Goal: Task Accomplishment & Management: Use online tool/utility

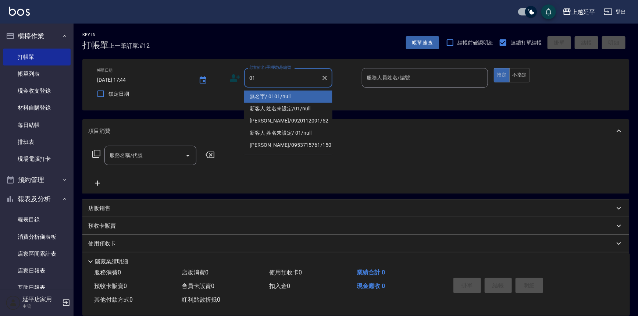
click at [296, 93] on li "無名字/ 0101/null" at bounding box center [288, 96] width 88 height 12
type input "無名字/ 0101/null"
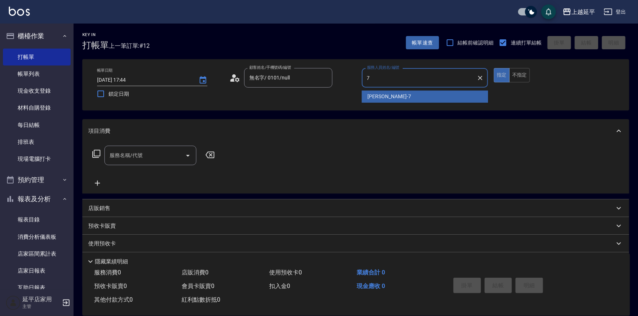
click at [383, 95] on span "[PERSON_NAME] -7" at bounding box center [389, 97] width 43 height 8
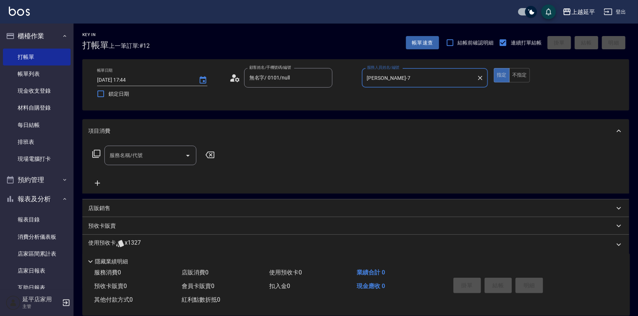
type input "[PERSON_NAME]-7"
click at [97, 151] on icon at bounding box center [96, 153] width 9 height 9
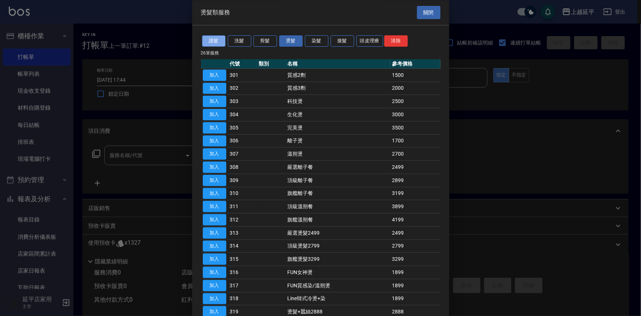
click at [216, 37] on button "護髮" at bounding box center [214, 41] width 24 height 11
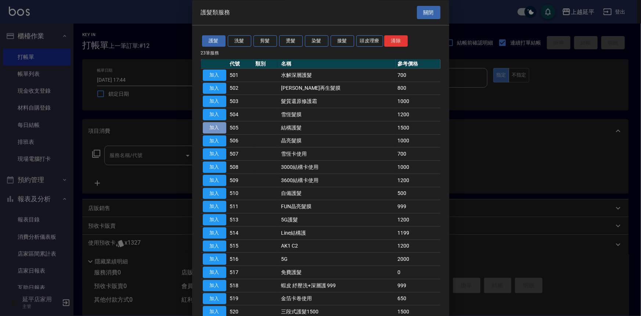
click at [219, 124] on button "加入" at bounding box center [215, 127] width 24 height 11
type input "結構護髮(505)"
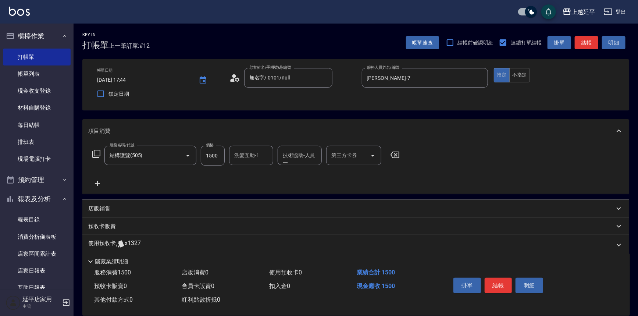
click at [98, 183] on icon at bounding box center [97, 183] width 18 height 9
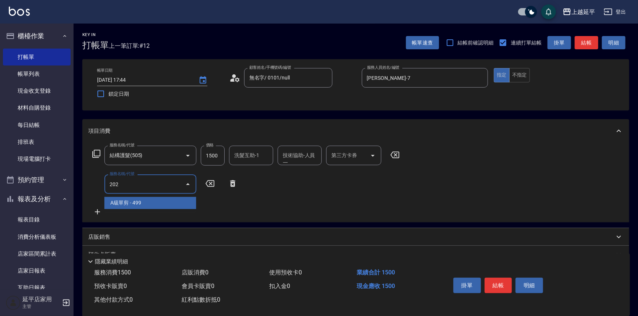
click at [177, 199] on span "A級單剪 - 499" at bounding box center [150, 203] width 92 height 12
type input "A級單剪(202)"
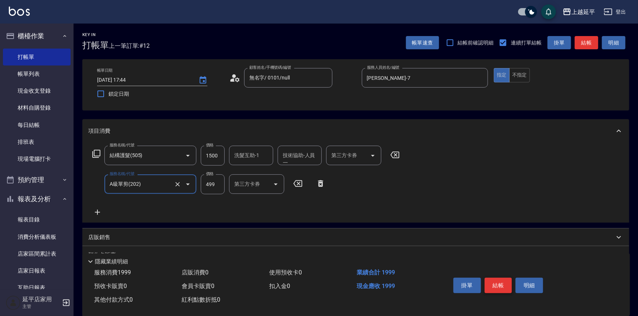
click at [493, 285] on button "結帳" at bounding box center [499, 285] width 28 height 15
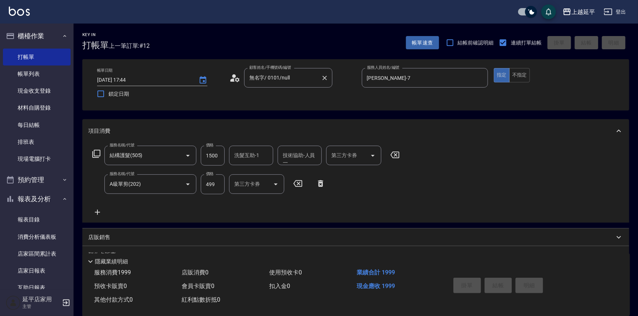
type input "2025/08/17 18:47"
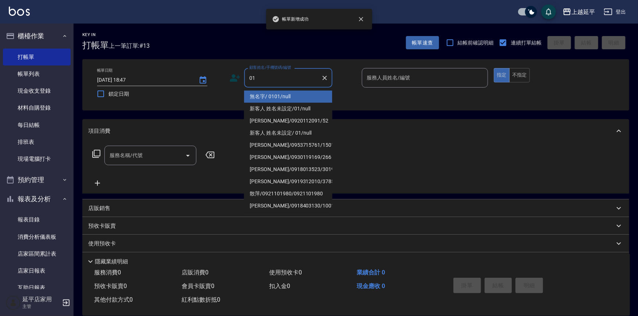
click at [296, 92] on li "無名字/ 0101/null" at bounding box center [288, 96] width 88 height 12
type input "無名字/ 0101/null"
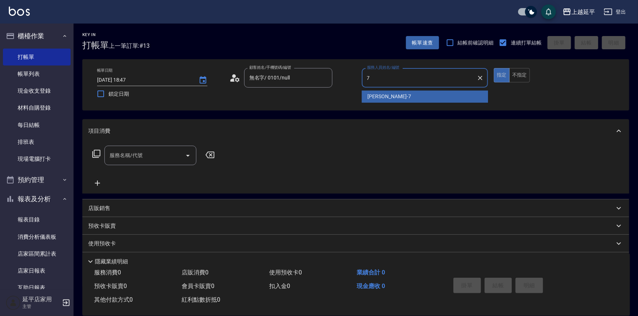
click at [406, 99] on div "許沁瑜 -7" at bounding box center [425, 96] width 126 height 12
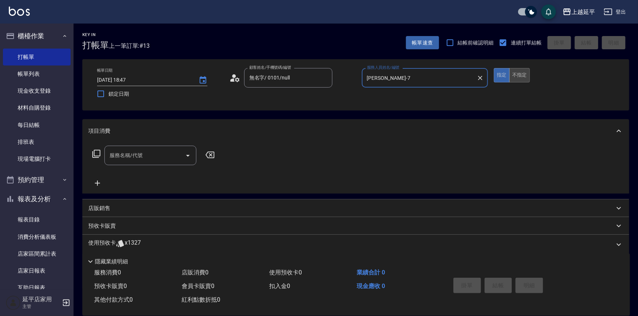
type input "許沁瑜-7"
click at [526, 72] on button "不指定" at bounding box center [519, 75] width 21 height 14
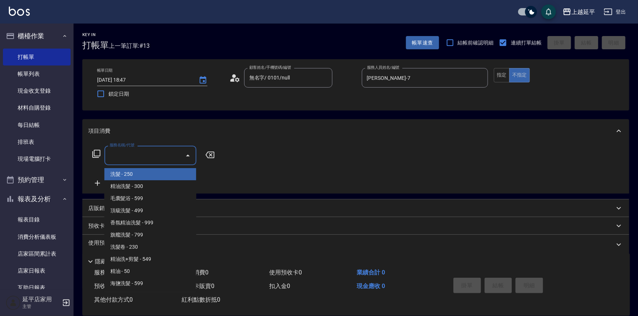
click at [121, 153] on input "服務名稱/代號" at bounding box center [145, 155] width 74 height 13
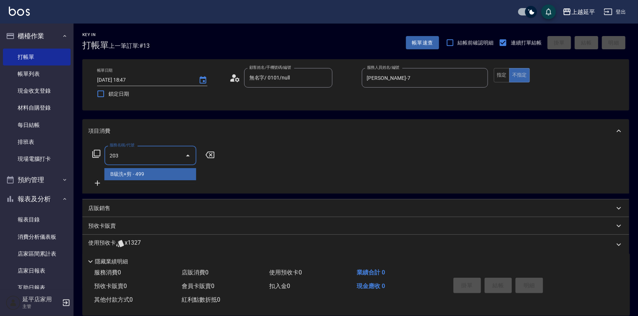
click at [136, 172] on span "B級洗+剪 - 499" at bounding box center [150, 174] width 92 height 12
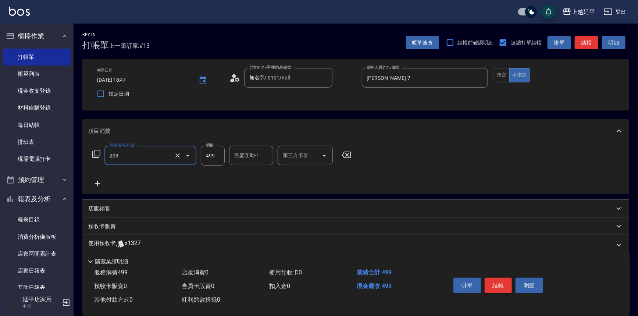
type input "B級洗+剪(203)"
click at [489, 286] on button "結帳" at bounding box center [499, 285] width 28 height 15
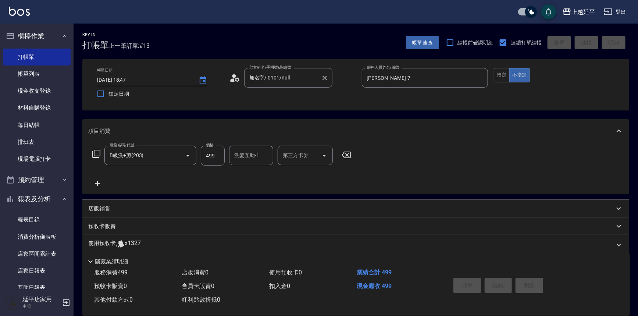
type input "2025/08/17 18:48"
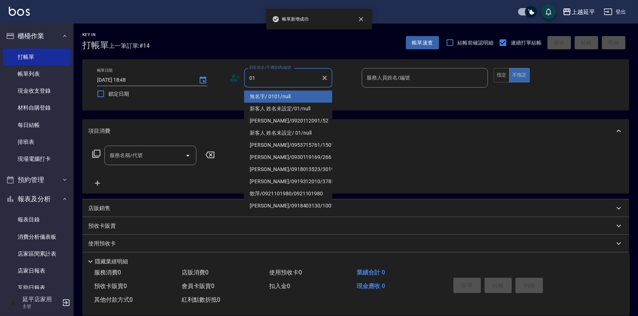
click at [262, 98] on li "無名字/ 0101/null" at bounding box center [288, 96] width 88 height 12
type input "無名字/ 0101/null"
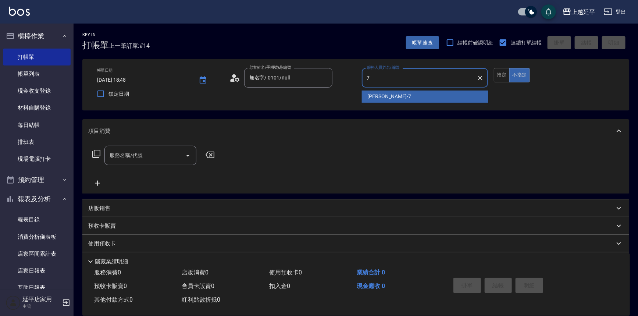
click at [393, 99] on div "許沁瑜 -7" at bounding box center [425, 96] width 126 height 12
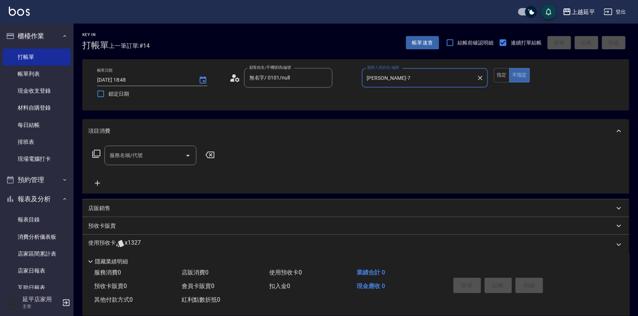
click at [192, 158] on icon "Open" at bounding box center [187, 155] width 9 height 9
type input "許沁瑜-7"
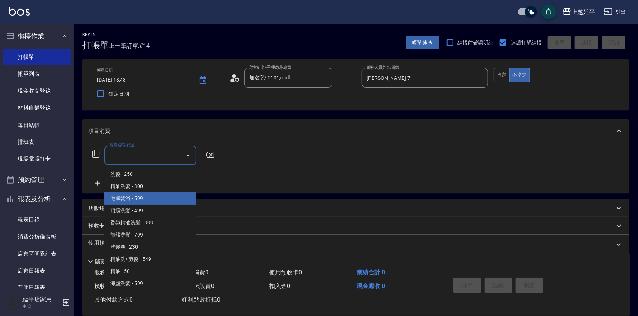
click at [163, 197] on span "毛囊髮浴 - 599" at bounding box center [150, 198] width 92 height 12
type input "毛囊髮浴(103)"
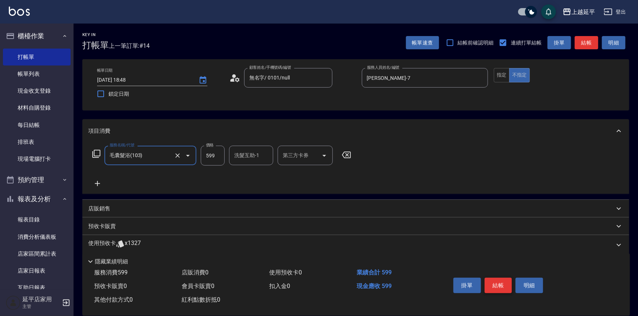
click at [504, 285] on button "結帳" at bounding box center [499, 285] width 28 height 15
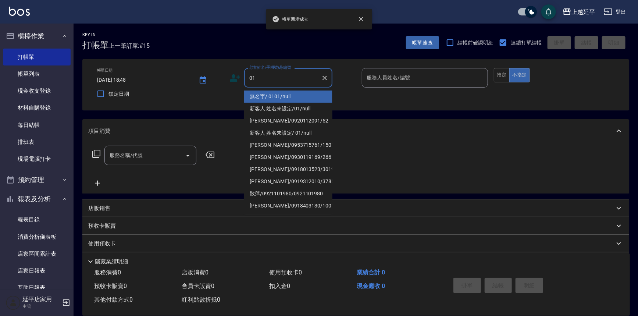
click at [311, 92] on li "無名字/ 0101/null" at bounding box center [288, 96] width 88 height 12
type input "無名字/ 0101/null"
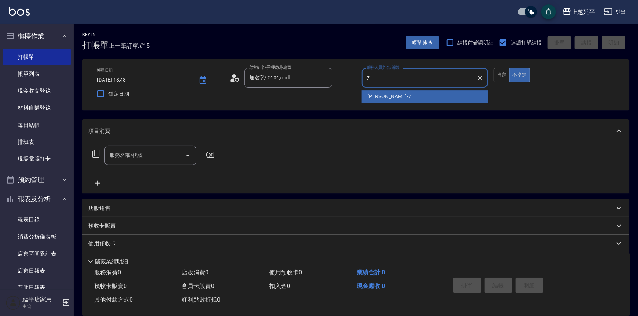
click at [392, 94] on div "許沁瑜 -7" at bounding box center [425, 96] width 126 height 12
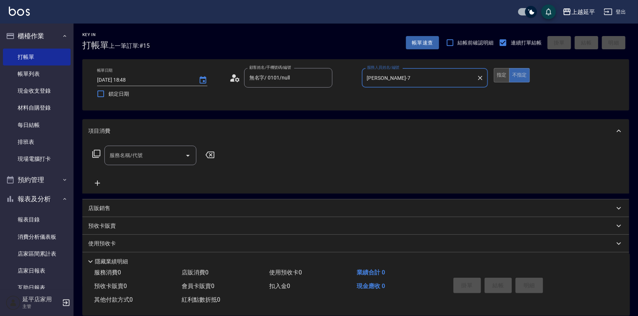
type input "許沁瑜-7"
click at [497, 80] on button "指定" at bounding box center [502, 75] width 16 height 14
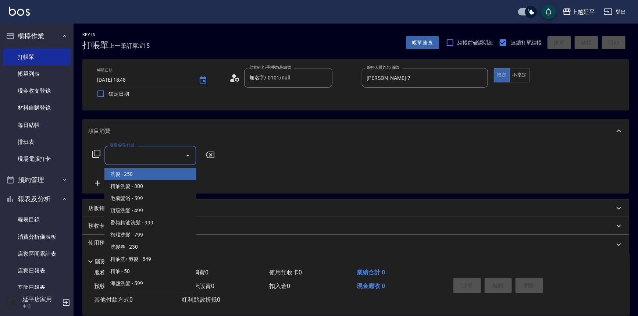
click at [154, 154] on input "服務名稱/代號" at bounding box center [145, 155] width 74 height 13
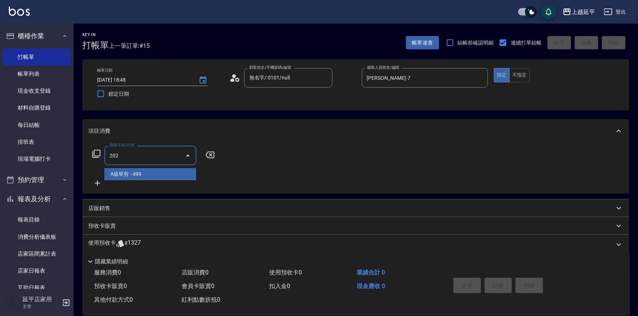
click at [157, 174] on span "A級單剪 - 499" at bounding box center [150, 174] width 92 height 12
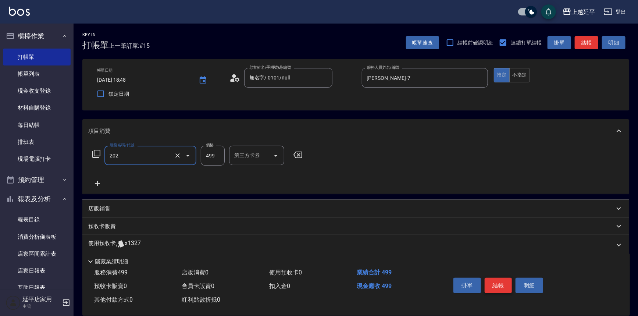
type input "A級單剪(202)"
click at [497, 283] on button "結帳" at bounding box center [499, 285] width 28 height 15
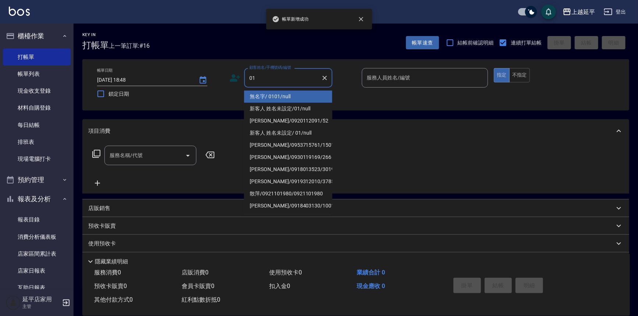
click at [276, 93] on li "無名字/ 0101/null" at bounding box center [288, 96] width 88 height 12
type input "無名字/ 0101/null"
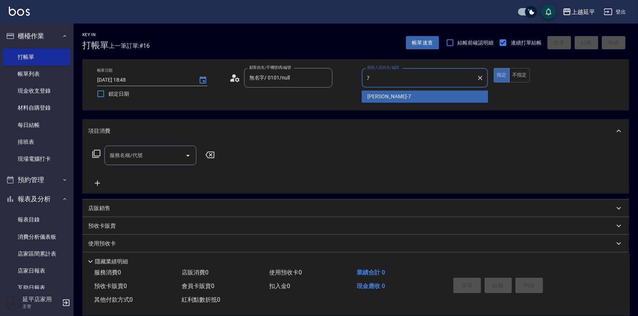
click at [376, 98] on span "許沁瑜 -7" at bounding box center [389, 97] width 43 height 8
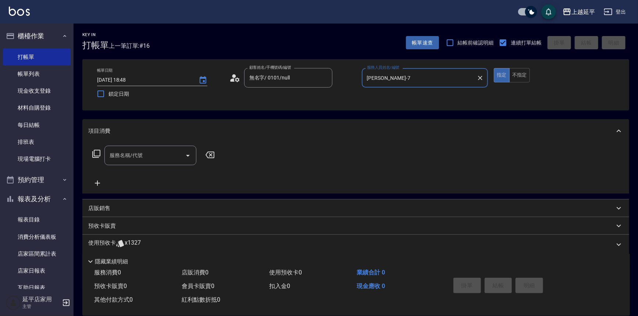
click at [185, 157] on icon "Open" at bounding box center [187, 155] width 9 height 9
type input "許沁瑜-7"
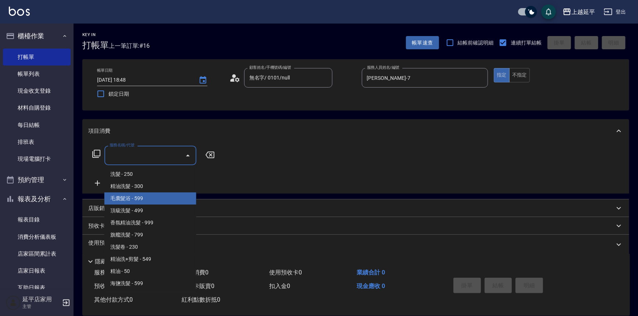
click at [167, 197] on span "毛囊髮浴 - 599" at bounding box center [150, 198] width 92 height 12
type input "毛囊髮浴(103)"
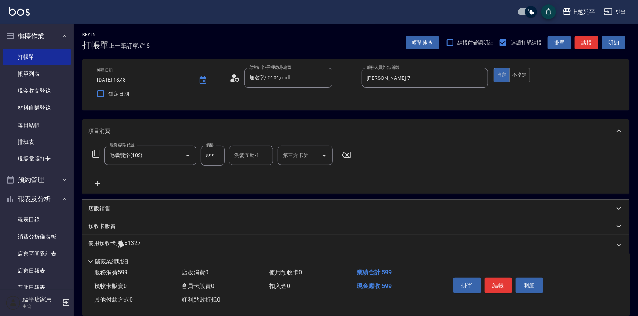
click at [95, 180] on icon at bounding box center [97, 183] width 18 height 9
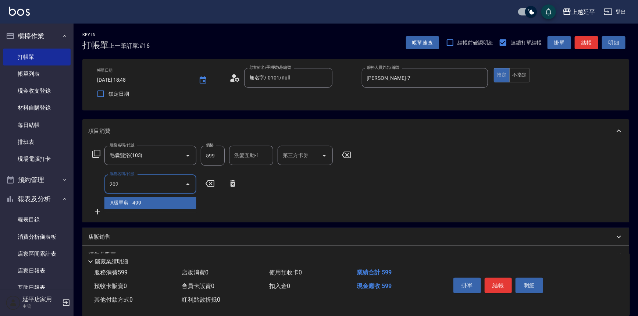
click at [150, 204] on span "A級單剪 - 499" at bounding box center [150, 203] width 92 height 12
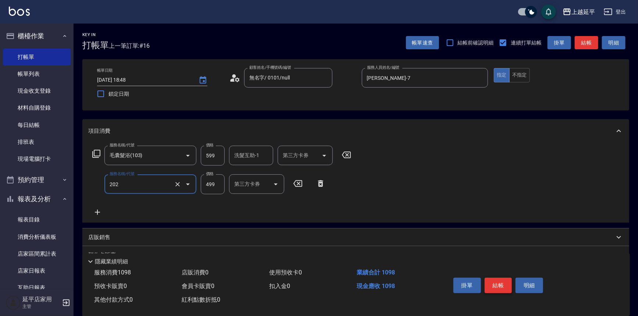
type input "A級單剪(202)"
click at [498, 278] on button "結帳" at bounding box center [499, 285] width 28 height 15
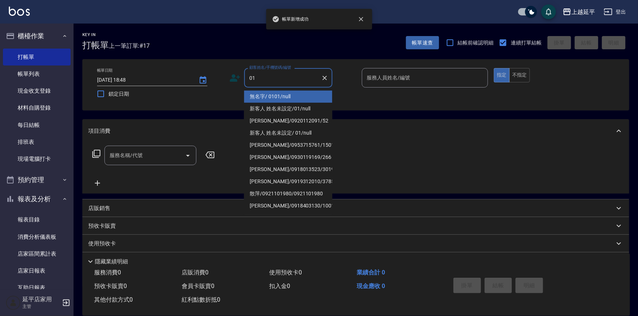
click at [284, 98] on li "無名字/ 0101/null" at bounding box center [288, 96] width 88 height 12
type input "無名字/ 0101/null"
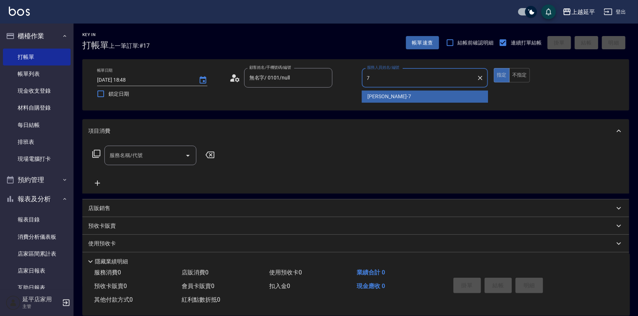
click at [399, 96] on div "許沁瑜 -7" at bounding box center [425, 96] width 126 height 12
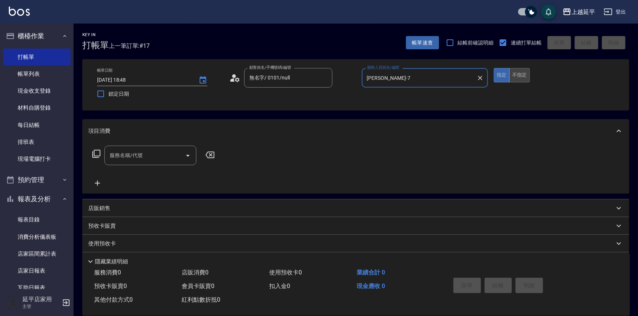
type input "許沁瑜-7"
click at [520, 73] on button "不指定" at bounding box center [519, 75] width 21 height 14
click at [157, 154] on input "服務名稱/代號" at bounding box center [145, 155] width 74 height 13
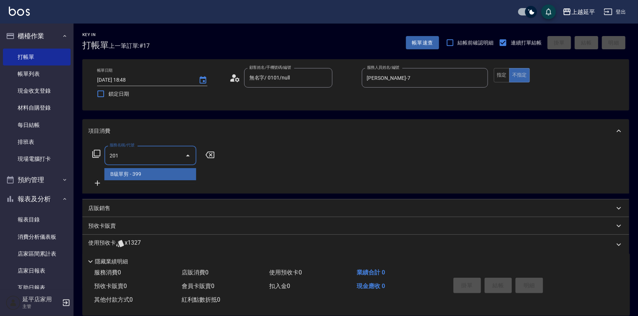
click at [155, 171] on span "B級單剪 - 399" at bounding box center [150, 174] width 92 height 12
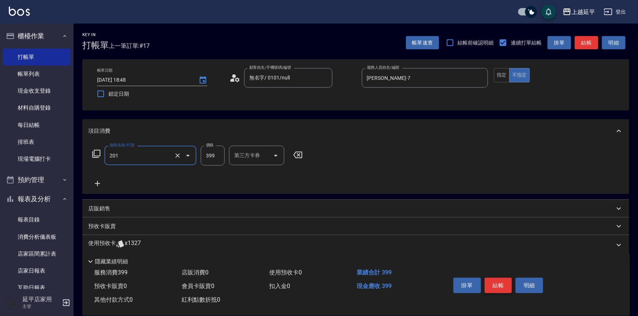
type input "B級單剪(201)"
click at [500, 280] on button "結帳" at bounding box center [499, 285] width 28 height 15
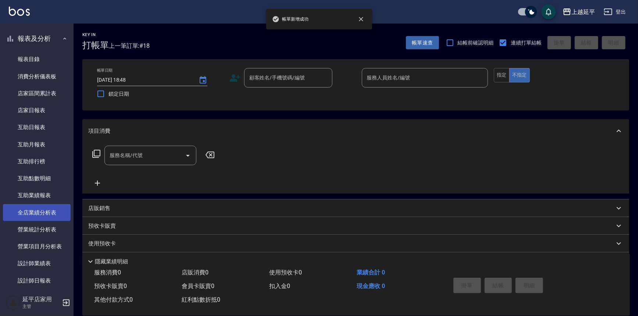
scroll to position [200, 0]
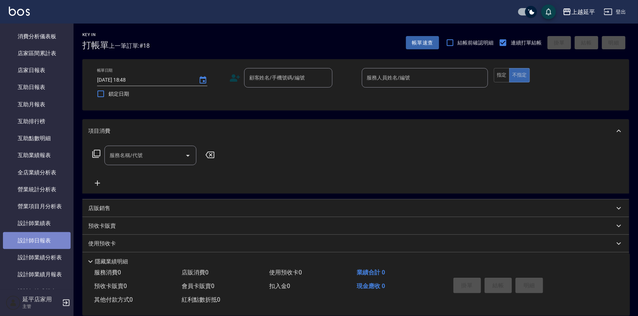
click at [37, 236] on link "設計師日報表" at bounding box center [37, 240] width 68 height 17
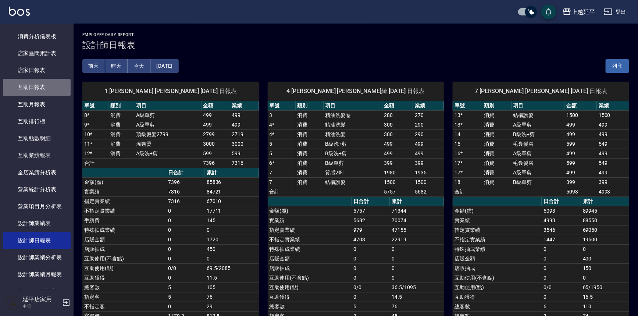
scroll to position [41, 0]
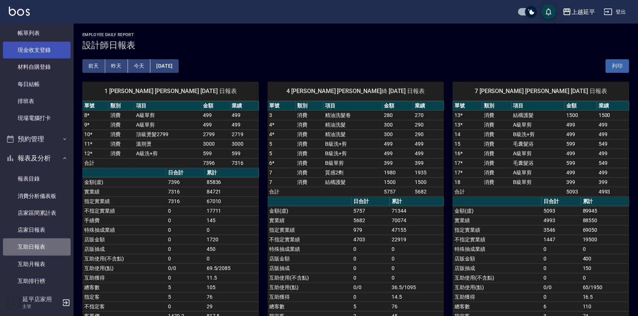
drag, startPoint x: 41, startPoint y: 82, endPoint x: 43, endPoint y: 75, distance: 7.8
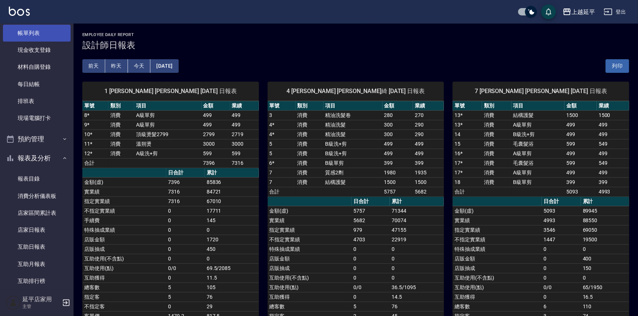
scroll to position [0, 0]
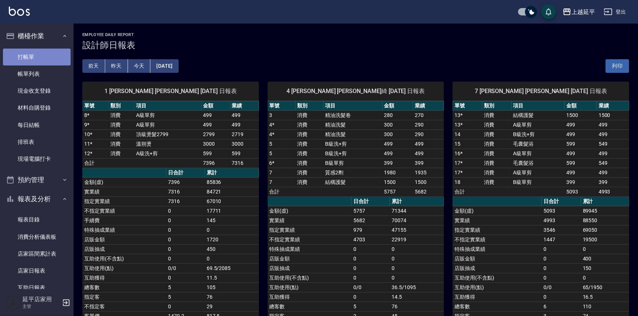
click at [42, 58] on link "打帳單" at bounding box center [37, 57] width 68 height 17
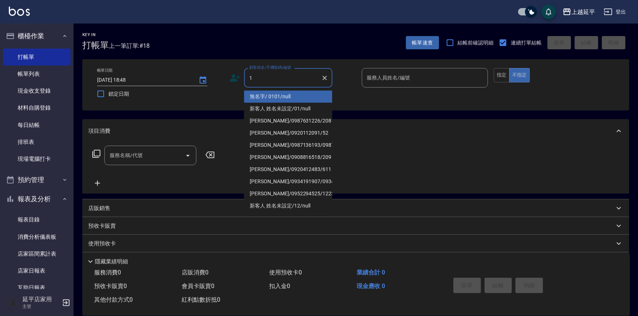
click at [261, 100] on li "無名字/ 0101/null" at bounding box center [288, 96] width 88 height 12
type input "無名字/ 0101/null"
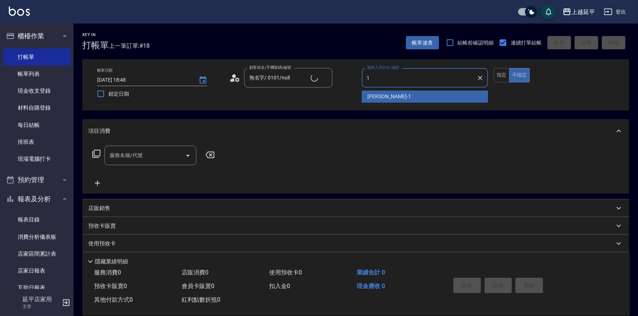
click at [376, 97] on span "李凱婷 -1" at bounding box center [389, 97] width 43 height 8
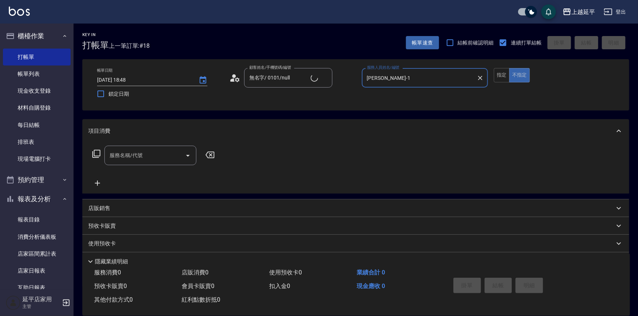
click at [188, 152] on icon "Open" at bounding box center [187, 155] width 9 height 9
type input "李凱婷-1"
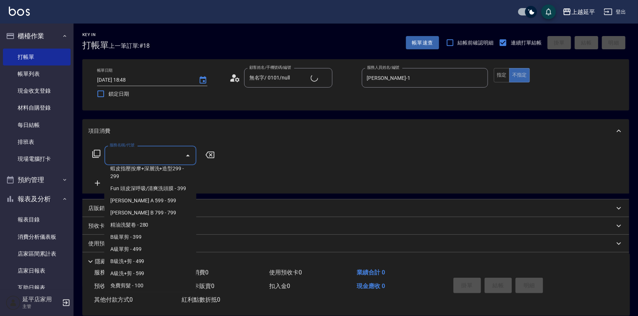
scroll to position [200, 0]
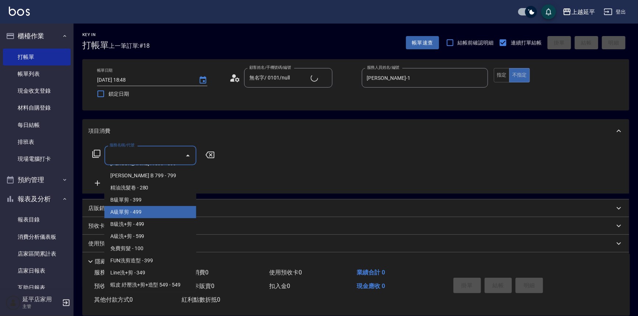
click at [129, 215] on span "A級單剪 - 499" at bounding box center [150, 212] width 92 height 12
type input "A級單剪(202)"
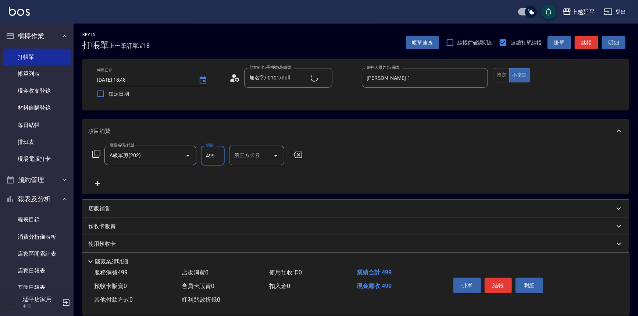
click at [212, 154] on input "499" at bounding box center [213, 156] width 24 height 20
type input "100"
click at [504, 283] on button "結帳" at bounding box center [499, 285] width 28 height 15
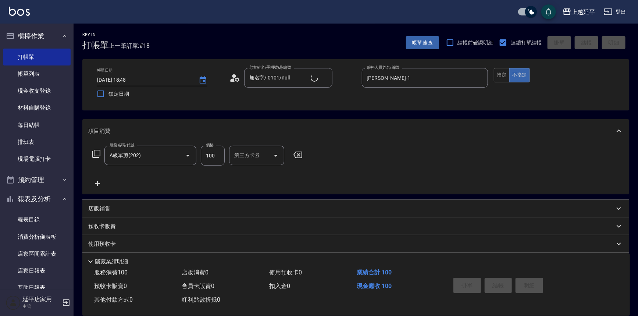
type input "2025/08/17 19:06"
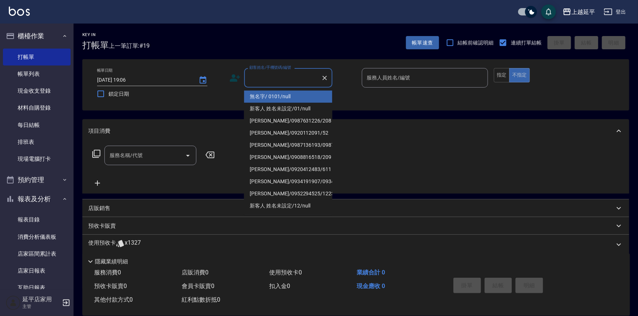
click at [265, 82] on input "顧客姓名/手機號碼/編號" at bounding box center [282, 77] width 71 height 13
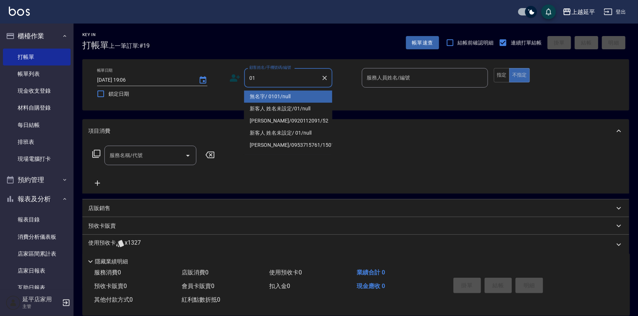
drag, startPoint x: 280, startPoint y: 92, endPoint x: 379, endPoint y: 74, distance: 100.2
click at [280, 92] on li "無名字/ 0101/null" at bounding box center [288, 96] width 88 height 12
type input "無名字/ 0101/null"
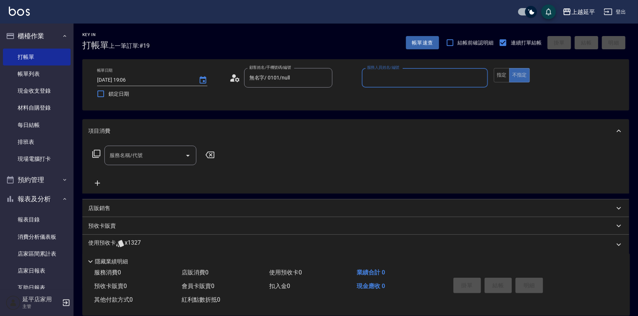
drag, startPoint x: 380, startPoint y: 72, endPoint x: 385, endPoint y: 79, distance: 9.0
click at [380, 72] on div "服務人員姓名/編號 服務人員姓名/編號" at bounding box center [425, 77] width 126 height 19
drag, startPoint x: 382, startPoint y: 97, endPoint x: 359, endPoint y: 101, distance: 23.8
click at [382, 96] on div "Eva -4" at bounding box center [425, 96] width 126 height 12
type input "Eva-4"
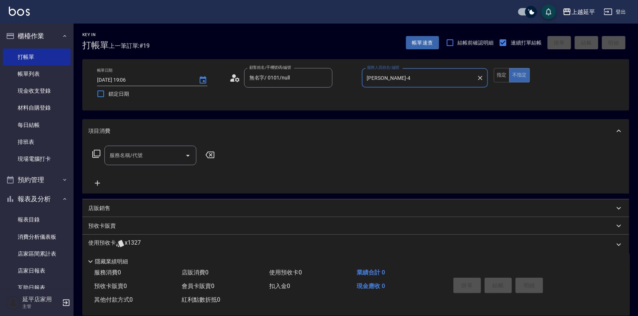
click at [164, 151] on input "服務名稱/代號" at bounding box center [145, 155] width 74 height 13
click at [139, 176] on span "B級單剪 - 399" at bounding box center [150, 174] width 92 height 12
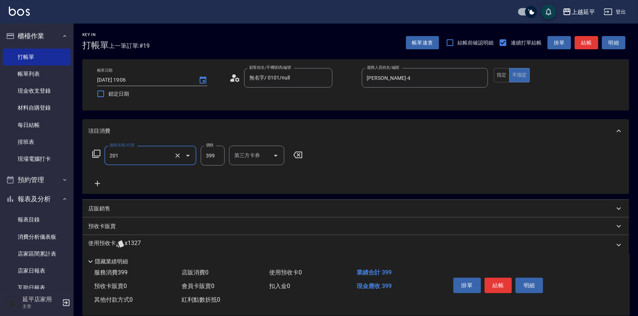
type input "B級單剪(201)"
click at [97, 186] on icon at bounding box center [97, 183] width 18 height 9
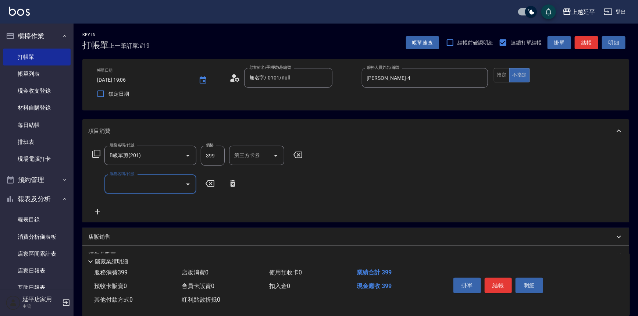
click at [131, 184] on input "服務名稱/代號" at bounding box center [145, 184] width 74 height 13
click at [140, 205] on span "B級洗+剪 - 499" at bounding box center [150, 203] width 92 height 12
type input "B級洗+剪(203)"
click at [98, 208] on icon at bounding box center [97, 212] width 18 height 9
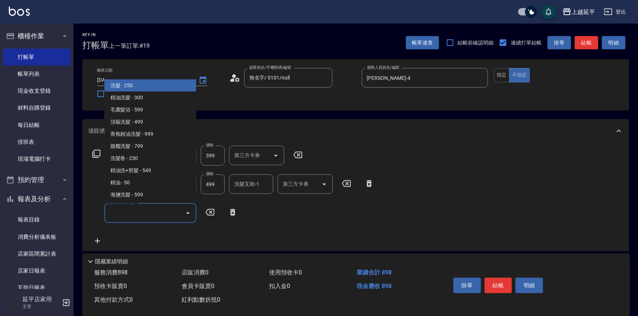
click at [132, 209] on input "服務名稱/代號" at bounding box center [145, 212] width 74 height 13
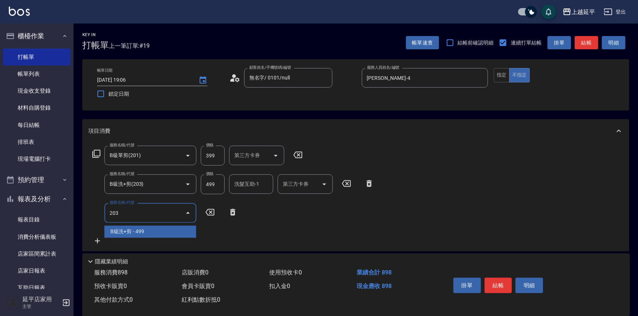
click at [142, 228] on span "B級洗+剪 - 499" at bounding box center [150, 231] width 92 height 12
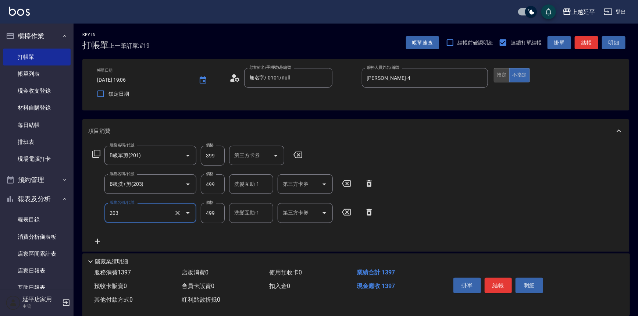
type input "B級洗+剪(203)"
click at [507, 77] on button "指定" at bounding box center [502, 75] width 16 height 14
click at [589, 40] on button "結帳" at bounding box center [587, 43] width 24 height 14
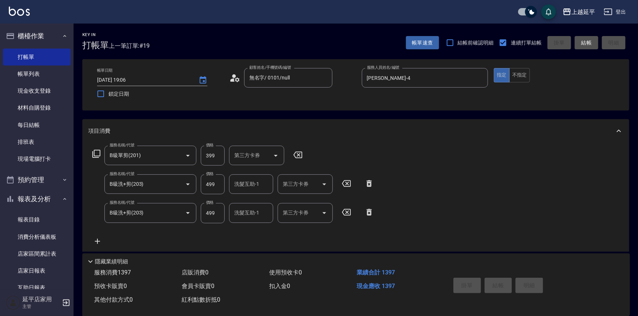
type input "2025/08/17 19:19"
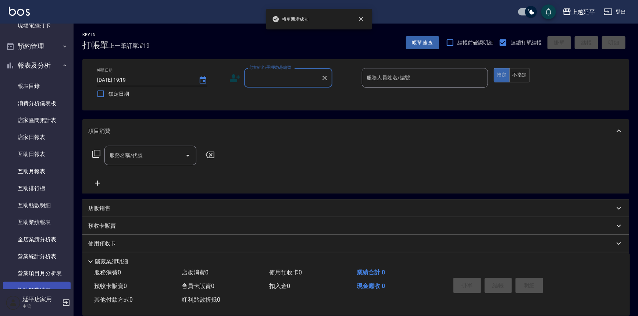
scroll to position [234, 0]
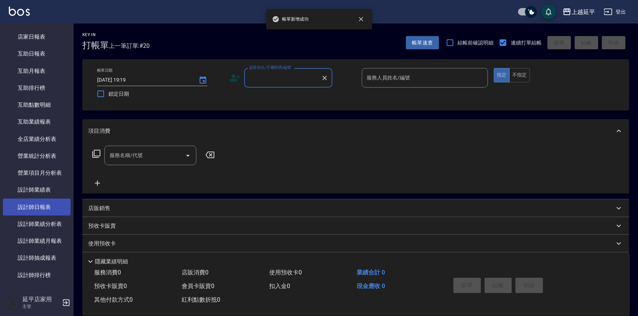
click at [55, 204] on link "設計師日報表" at bounding box center [37, 207] width 68 height 17
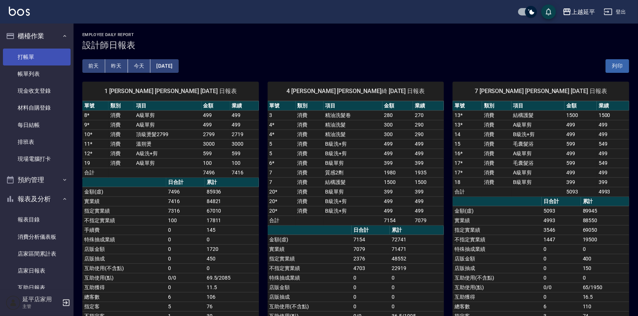
click at [46, 58] on link "打帳單" at bounding box center [37, 57] width 68 height 17
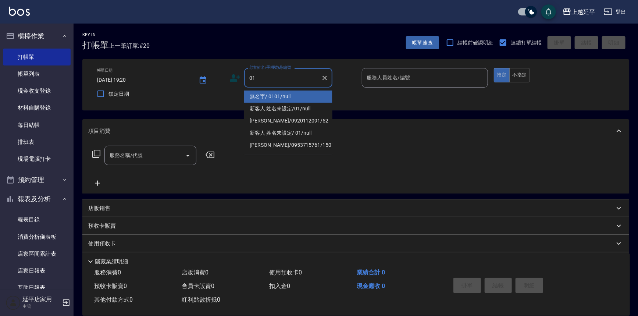
click at [278, 93] on li "無名字/ 0101/null" at bounding box center [288, 96] width 88 height 12
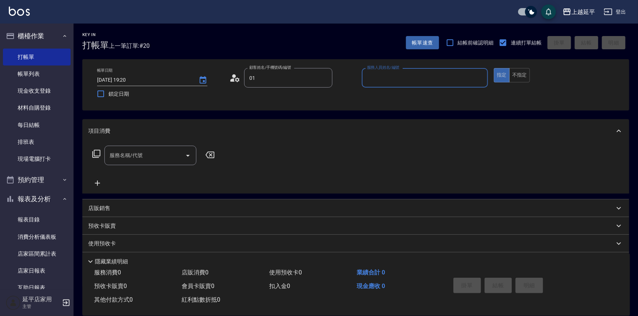
type input "無名字/ 0101/null"
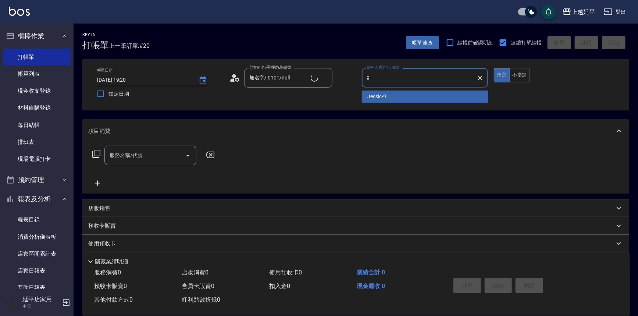
click at [395, 97] on div "Jessic -9" at bounding box center [425, 96] width 126 height 12
type input "Jessic-9"
click at [169, 156] on input "服務名稱/代號" at bounding box center [145, 155] width 74 height 13
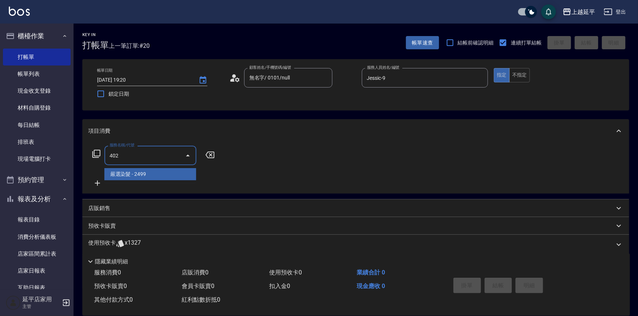
click at [153, 173] on span "嚴選染髮 - 2499" at bounding box center [150, 174] width 92 height 12
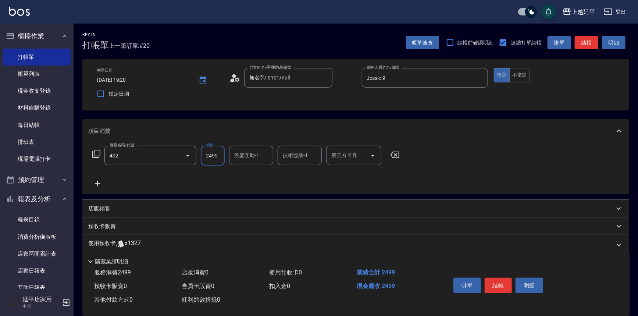
type input "嚴選染髮(402)"
click at [222, 159] on input "2499" at bounding box center [213, 156] width 24 height 20
type input "3899"
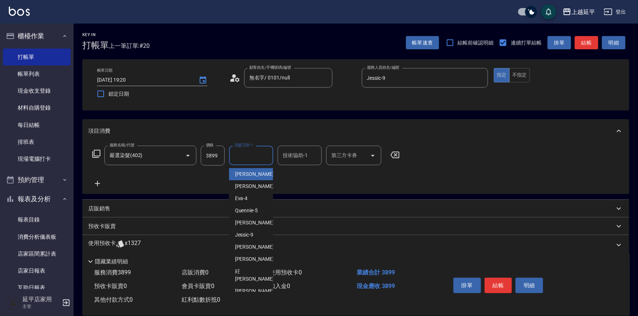
click at [240, 155] on input "洗髮互助-1" at bounding box center [250, 155] width 37 height 13
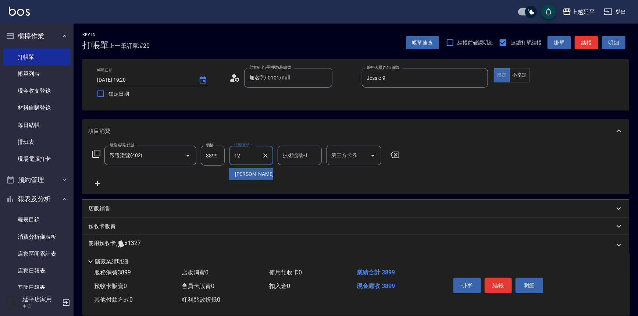
click at [249, 176] on span "Karen -12" at bounding box center [258, 174] width 46 height 8
click at [288, 162] on div "技術協助-1" at bounding box center [300, 155] width 44 height 19
type input "Karen-12"
click at [288, 177] on span "許沁瑜 -7" at bounding box center [304, 174] width 43 height 8
type input "許沁瑜-7"
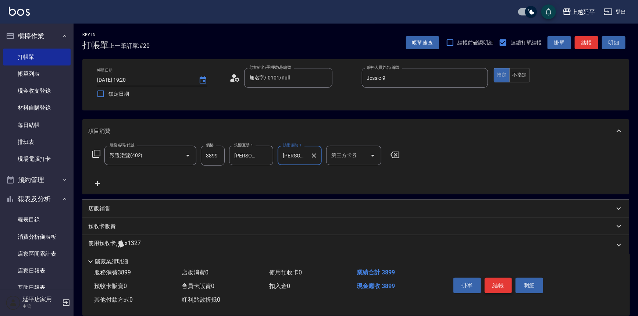
click at [500, 285] on button "結帳" at bounding box center [499, 285] width 28 height 15
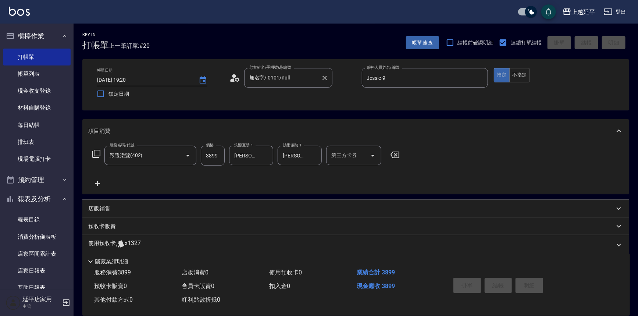
type input "2025/08/17 19:45"
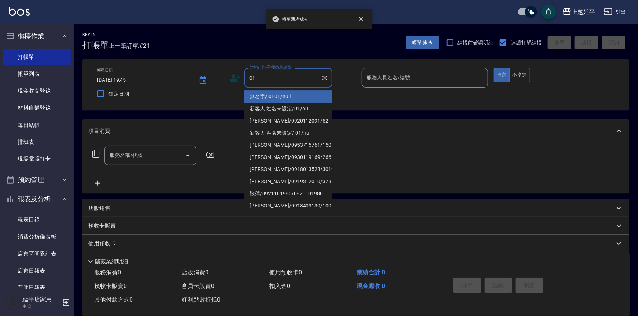
click at [272, 96] on li "無名字/ 0101/null" at bounding box center [288, 96] width 88 height 12
type input "無名字/ 0101/null"
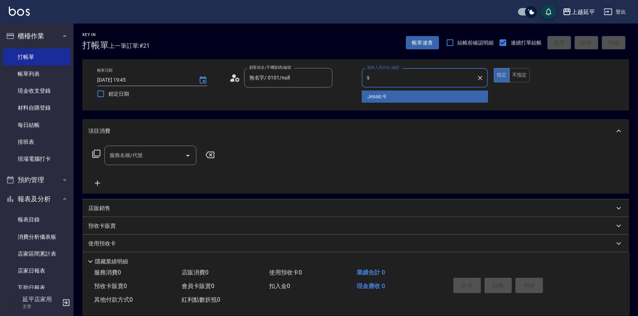
click at [385, 96] on span "Jessic -9" at bounding box center [377, 97] width 19 height 8
type input "Jessic-9"
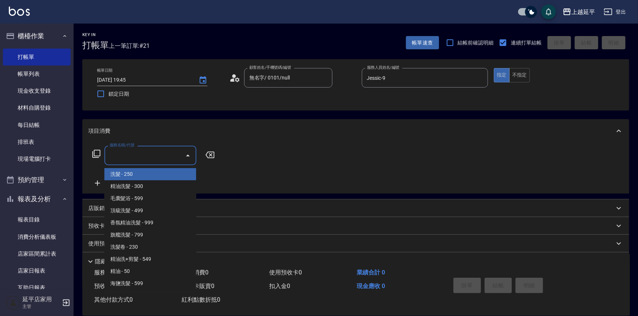
click at [131, 151] on div "服務名稱/代號 服務名稱/代號" at bounding box center [150, 155] width 92 height 19
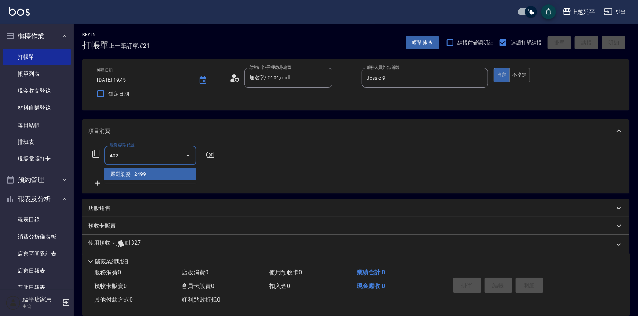
click at [144, 174] on span "嚴選染髮 - 2499" at bounding box center [150, 174] width 92 height 12
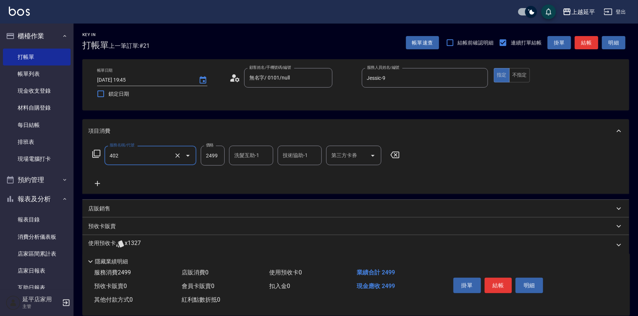
click at [207, 160] on input "2499" at bounding box center [213, 156] width 24 height 20
type input "嚴選染髮(402)"
type input "3499"
click at [239, 153] on div "洗髮互助-1 洗髮互助-1" at bounding box center [251, 155] width 44 height 19
click at [243, 176] on span "李凱婷 -1" at bounding box center [256, 174] width 43 height 8
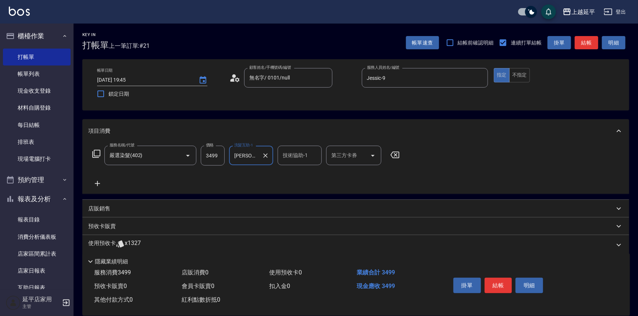
type input "李凱婷-1"
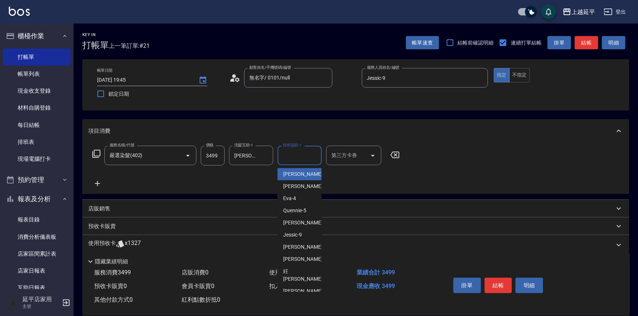
click at [286, 158] on input "技術協助-1" at bounding box center [299, 155] width 37 height 13
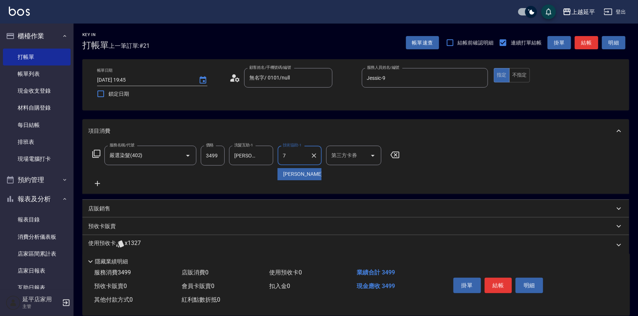
click at [294, 174] on span "許沁瑜 -7" at bounding box center [304, 174] width 43 height 8
type input "許沁瑜-7"
click at [501, 285] on button "結帳" at bounding box center [499, 285] width 28 height 15
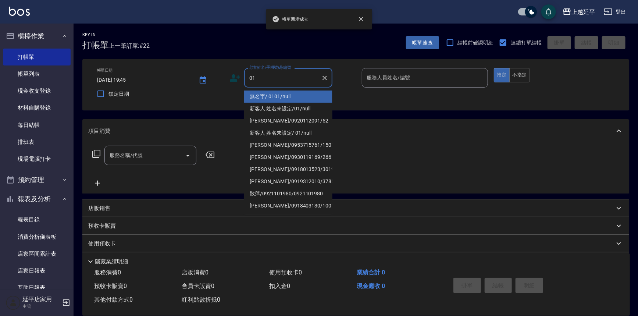
click at [282, 92] on li "無名字/ 0101/null" at bounding box center [288, 96] width 88 height 12
type input "無名字/ 0101/null"
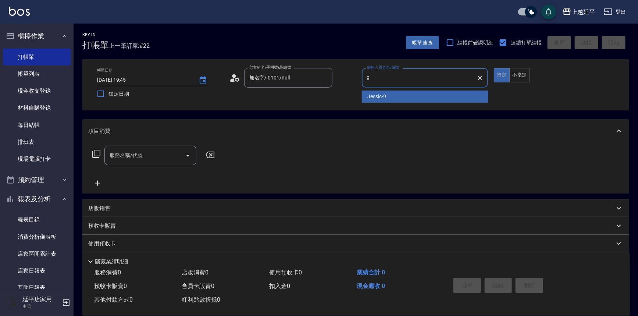
click at [373, 92] on div "Jessic -9" at bounding box center [425, 96] width 126 height 12
type input "Jessic-9"
click at [156, 149] on input "服務名稱/代號" at bounding box center [145, 155] width 74 height 13
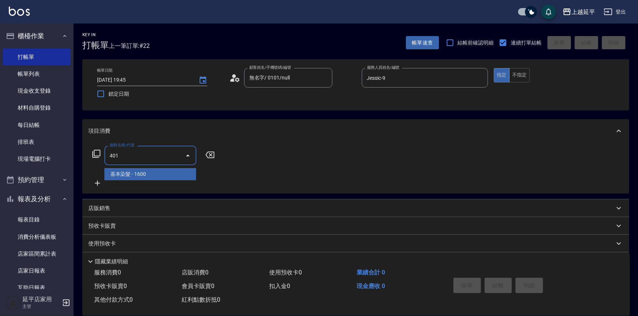
click at [170, 178] on span "基本染髮 - 1600" at bounding box center [150, 174] width 92 height 12
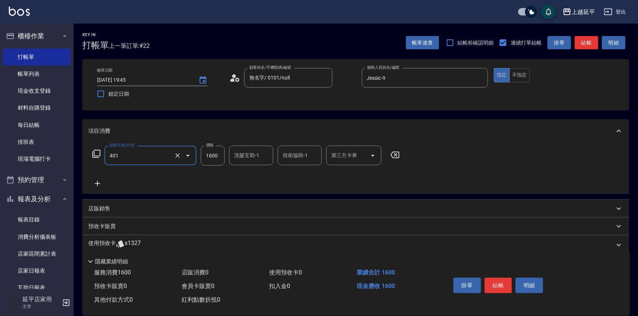
type input "基本染髮(401)"
click at [216, 161] on input "1600" at bounding box center [213, 156] width 24 height 20
type input "2000"
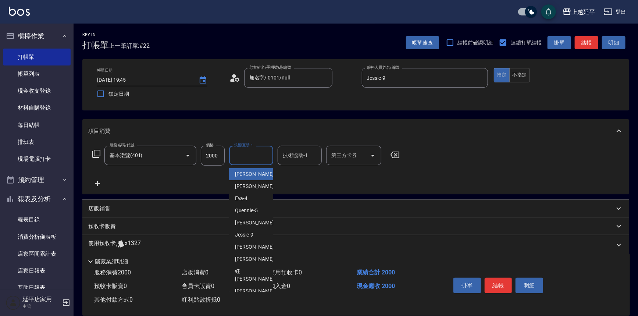
click at [249, 155] on input "洗髮互助-1" at bounding box center [250, 155] width 37 height 13
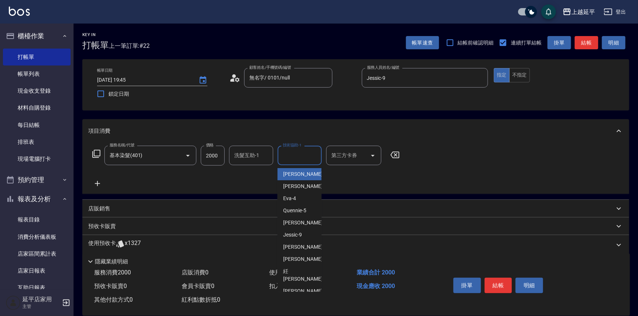
click at [287, 154] on input "技術協助-1" at bounding box center [299, 155] width 37 height 13
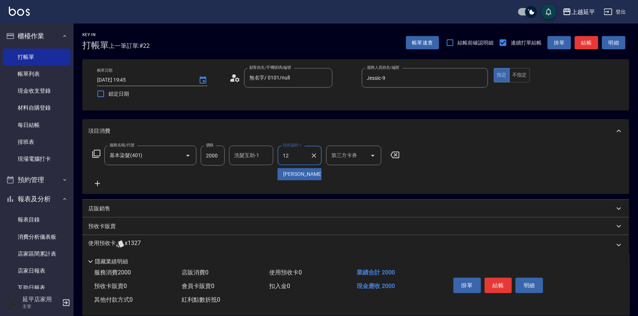
click at [285, 171] on span "Karen -12" at bounding box center [306, 174] width 46 height 8
type input "Karen-12"
click at [504, 285] on button "結帳" at bounding box center [499, 285] width 28 height 15
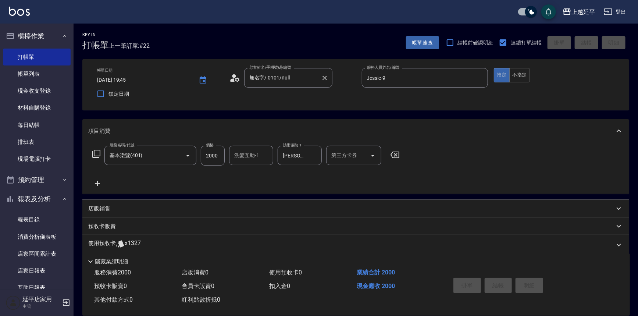
type input "2025/08/17 19:46"
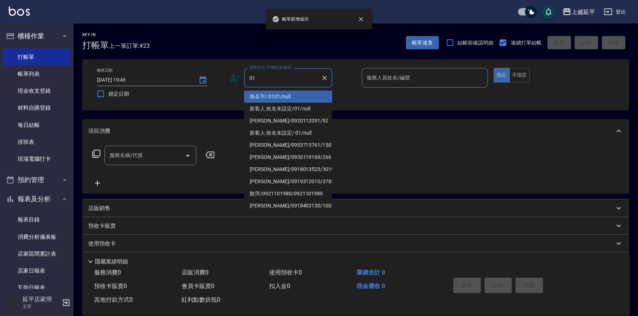
click at [276, 96] on li "無名字/ 0101/null" at bounding box center [288, 96] width 88 height 12
type input "無名字/ 0101/null"
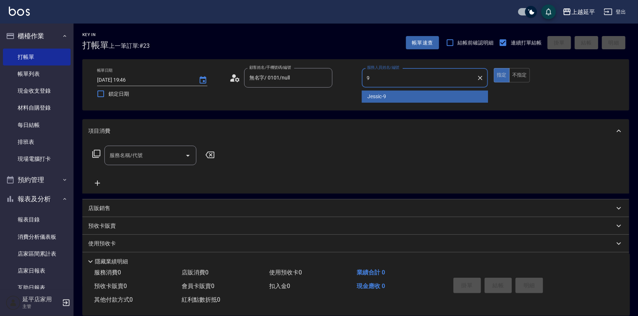
click at [373, 96] on span "Jessic -9" at bounding box center [377, 97] width 19 height 8
type input "Jessic-9"
click at [157, 154] on input "服務名稱/代號" at bounding box center [145, 155] width 74 height 13
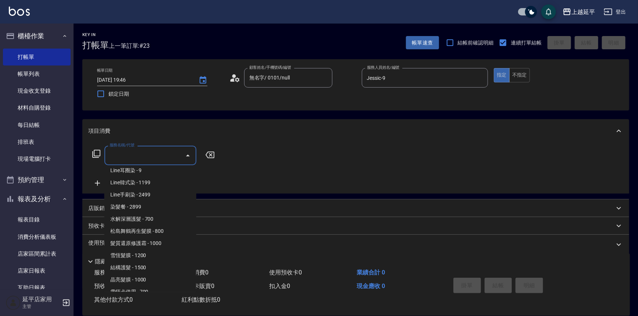
scroll to position [735, 0]
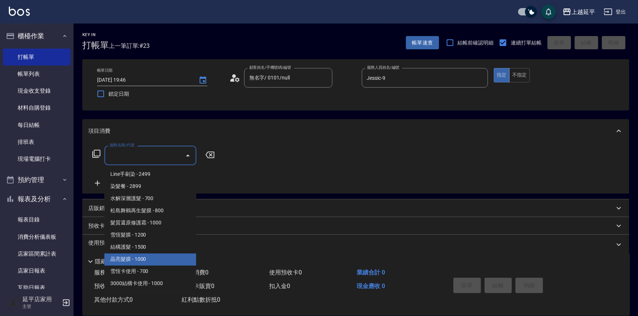
click at [158, 259] on span "晶亮髮膜 - 1000" at bounding box center [150, 259] width 92 height 12
type input "晶亮髮膜(506)"
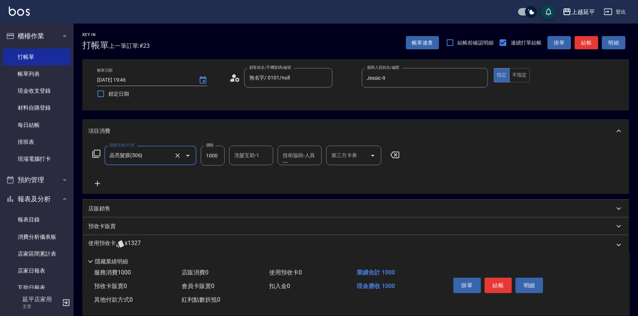
click at [215, 154] on input "1000" at bounding box center [213, 156] width 24 height 20
type input "1499"
click at [497, 280] on button "結帳" at bounding box center [499, 285] width 28 height 15
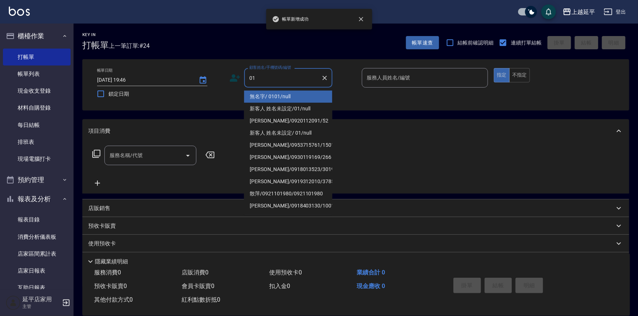
click at [276, 96] on li "無名字/ 0101/null" at bounding box center [288, 96] width 88 height 12
type input "無名字/ 0101/null"
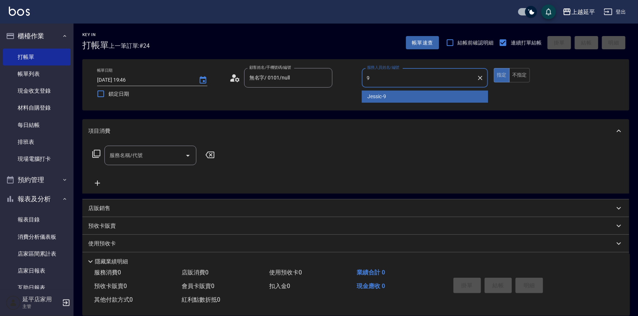
click at [366, 93] on div "Jessic -9" at bounding box center [425, 96] width 126 height 12
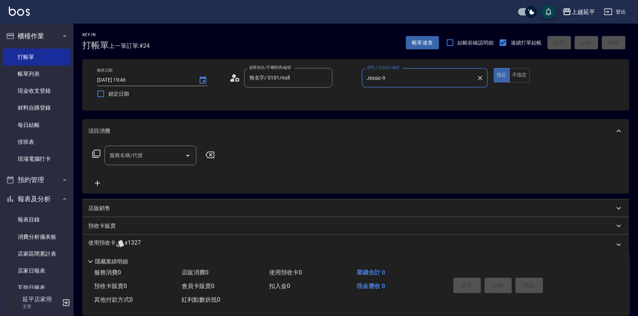
type input "Jessic-9"
click at [160, 154] on input "服務名稱/代號" at bounding box center [145, 155] width 74 height 13
click at [170, 174] on span "精油洗髮卷 - 280" at bounding box center [150, 174] width 92 height 12
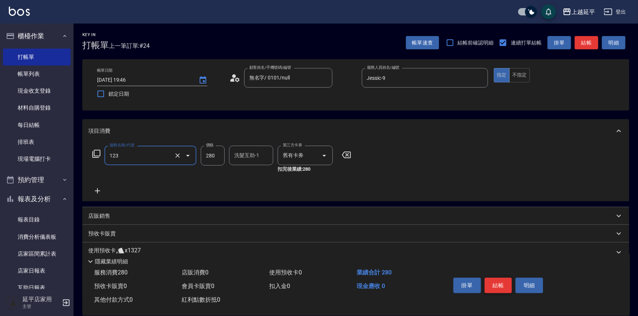
type input "精油洗髮卷(123)"
click at [498, 280] on button "結帳" at bounding box center [499, 285] width 28 height 15
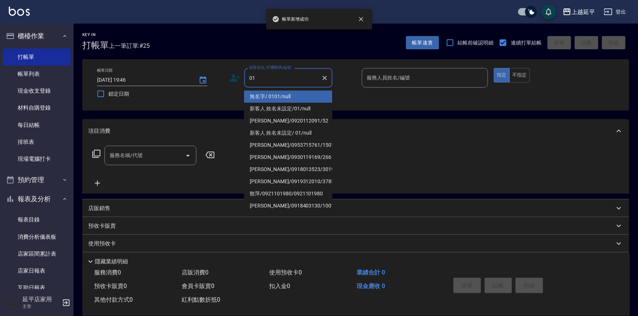
click at [284, 93] on li "無名字/ 0101/null" at bounding box center [288, 96] width 88 height 12
type input "無名字/ 0101/null"
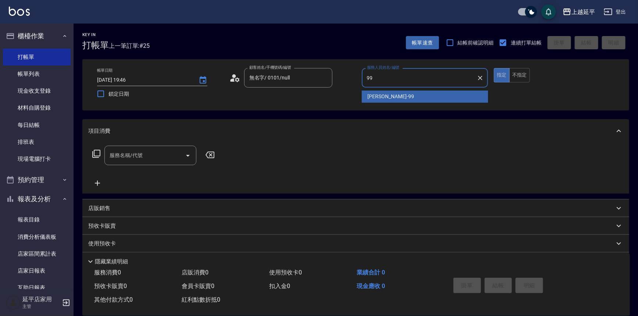
click at [368, 94] on span "思敏 -99" at bounding box center [391, 97] width 46 height 8
type input "思敏-99"
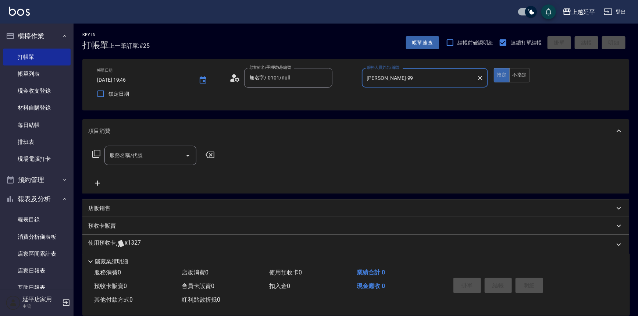
click at [480, 78] on icon "Clear" at bounding box center [479, 77] width 7 height 7
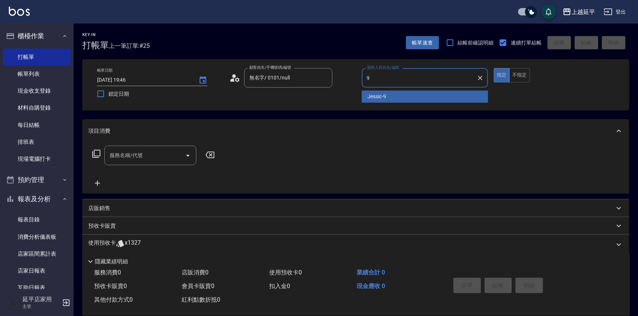
click at [388, 91] on div "Jessic -9" at bounding box center [425, 96] width 126 height 12
type input "Jessic-9"
click at [163, 154] on input "服務名稱/代號" at bounding box center [145, 155] width 74 height 13
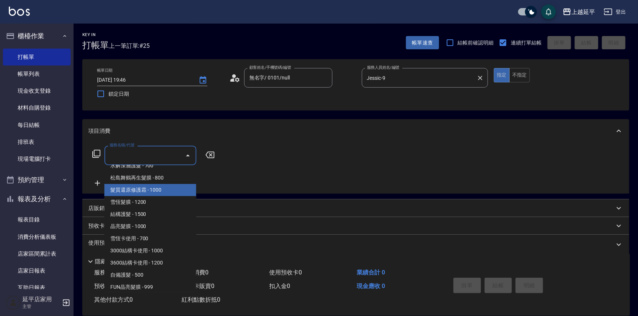
scroll to position [802, 0]
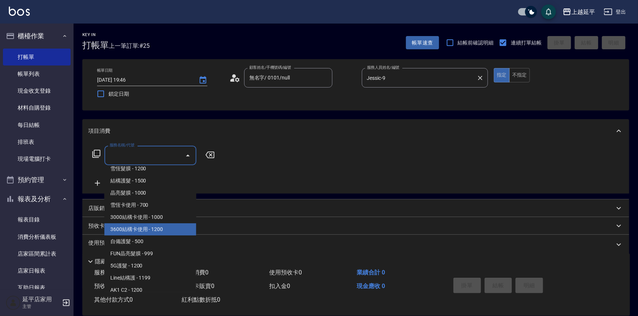
click at [152, 230] on span "3600結構卡使用 - 1200" at bounding box center [150, 229] width 92 height 12
type input "3600結構卡使用(509)"
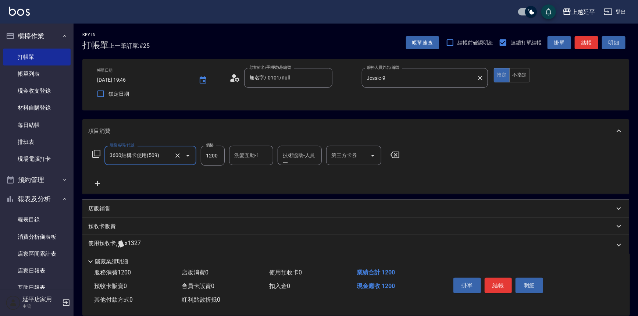
click at [340, 157] on div "第三方卡券 第三方卡券" at bounding box center [353, 155] width 55 height 19
click at [345, 173] on span "舊有卡券" at bounding box center [353, 174] width 55 height 12
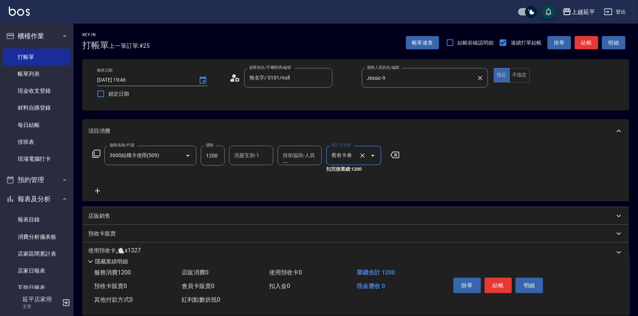
type input "舊有卡券"
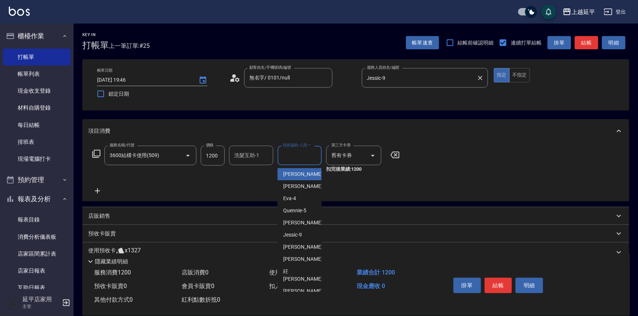
click at [295, 160] on input "技術協助-人員一" at bounding box center [299, 155] width 37 height 13
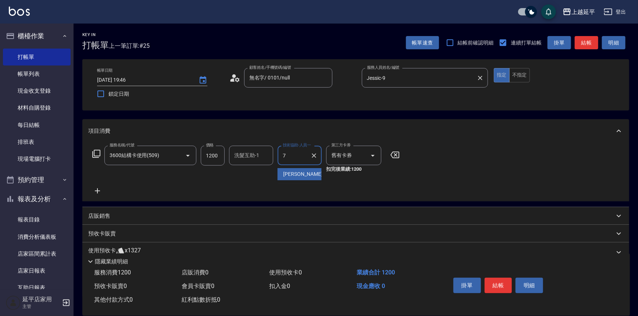
click at [288, 178] on div "許沁瑜 -7" at bounding box center [300, 174] width 44 height 12
type input "許沁瑜-7"
click at [96, 190] on icon at bounding box center [97, 190] width 5 height 5
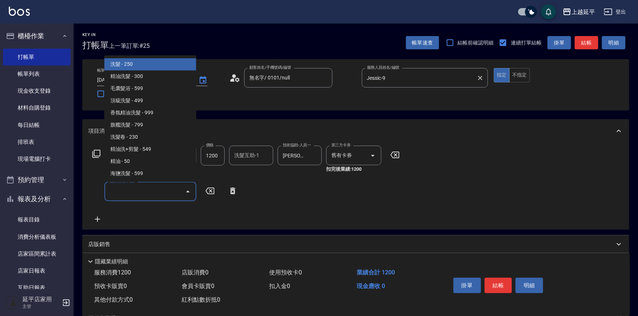
click at [129, 187] on input "服務名稱/代號" at bounding box center [145, 191] width 74 height 13
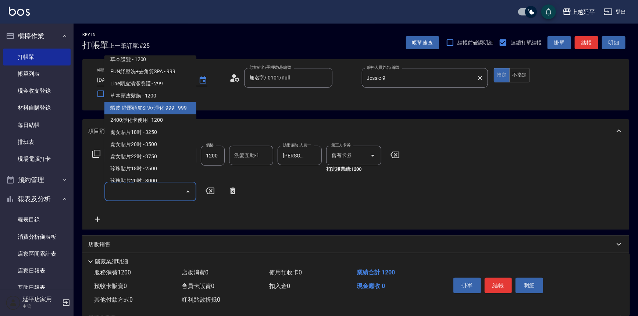
scroll to position [1103, 0]
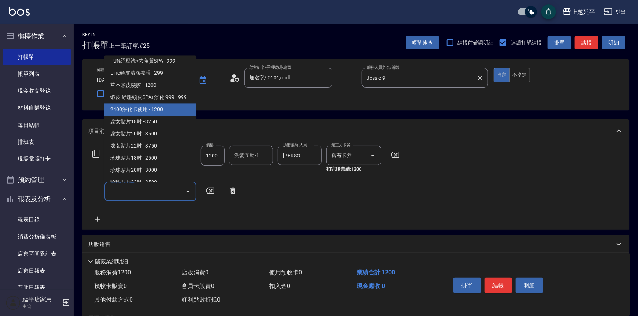
click at [157, 114] on span "2400淨化卡使用 - 1200" at bounding box center [150, 110] width 92 height 12
type input "2400淨化卡使用(616)"
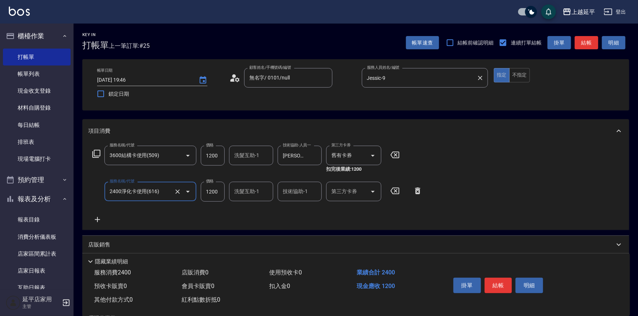
click at [334, 193] on input "第三方卡券" at bounding box center [347, 191] width 37 height 13
click at [348, 206] on span "舊有卡券" at bounding box center [353, 210] width 55 height 12
type input "舊有卡券"
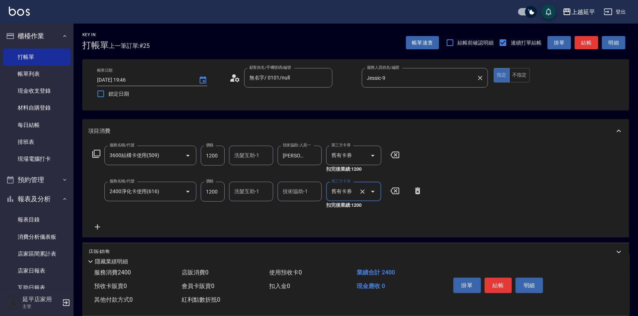
click at [308, 191] on input "技術協助-1" at bounding box center [299, 191] width 37 height 13
click at [309, 212] on div "許沁瑜 -7" at bounding box center [300, 210] width 44 height 12
type input "許沁瑜-7"
click at [502, 285] on button "結帳" at bounding box center [499, 285] width 28 height 15
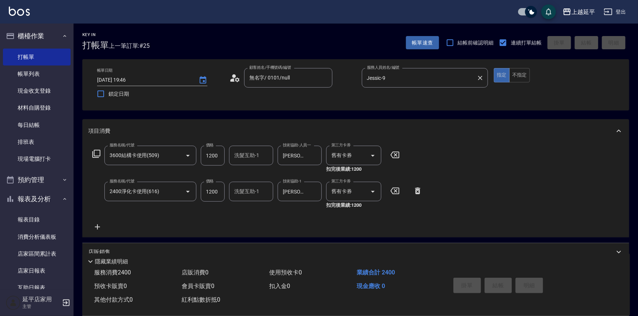
type input "2025/08/17 19:47"
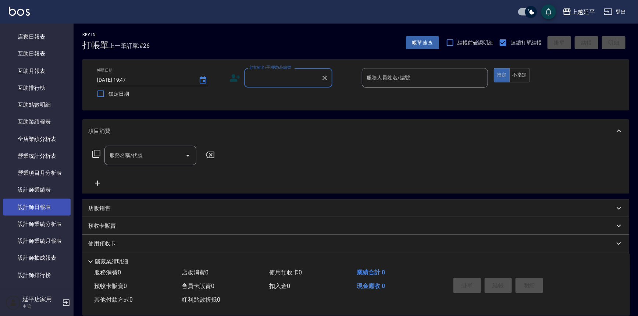
scroll to position [301, 0]
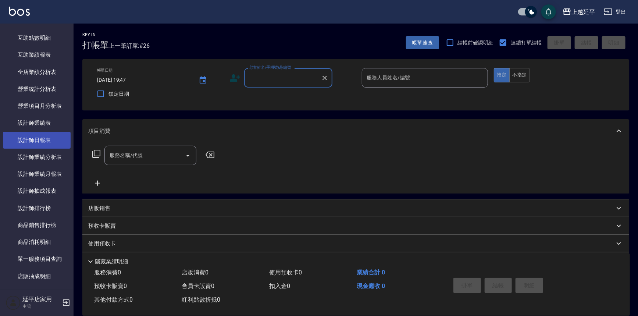
click at [40, 145] on link "設計師日報表" at bounding box center [37, 140] width 68 height 17
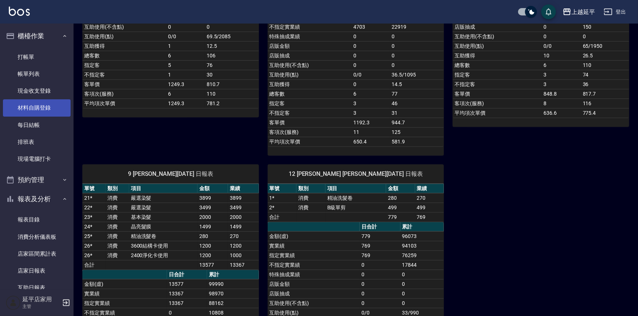
scroll to position [234, 0]
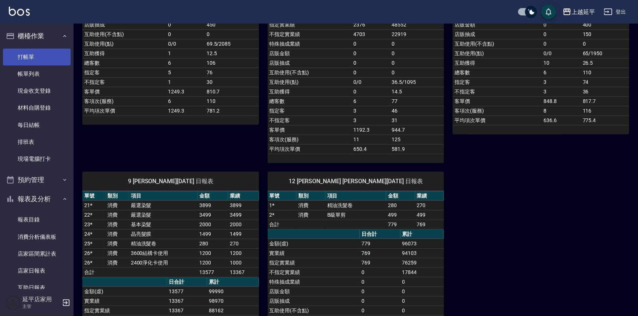
click at [43, 58] on link "打帳單" at bounding box center [37, 57] width 68 height 17
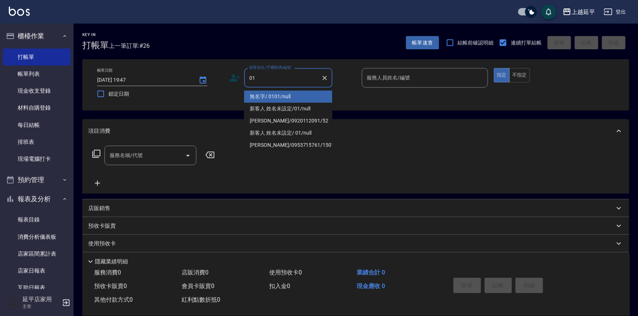
click at [280, 94] on li "無名字/ 0101/null" at bounding box center [288, 96] width 88 height 12
type input "無名字/ 0101/null"
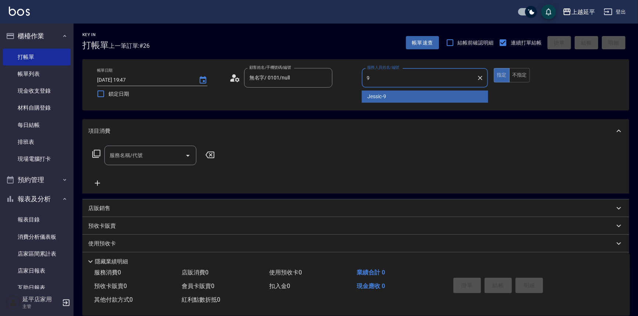
click at [383, 97] on span "Jessic -9" at bounding box center [377, 97] width 19 height 8
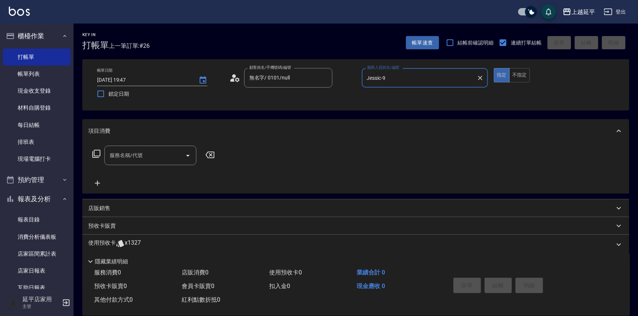
type input "Jessic-9"
click at [142, 153] on div "服務名稱/代號 服務名稱/代號" at bounding box center [150, 155] width 92 height 19
click at [143, 172] on span "嚴選染髮 - 2499" at bounding box center [150, 174] width 92 height 12
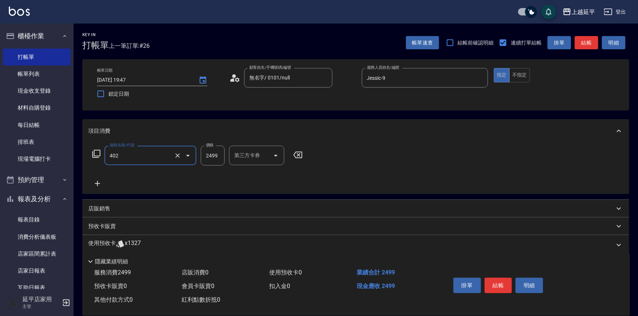
type input "嚴選染髮(402)"
click at [212, 151] on input "2499" at bounding box center [213, 156] width 24 height 20
type input "2899"
click at [250, 157] on div "洗髮互助-1 洗髮互助-1" at bounding box center [251, 155] width 44 height 19
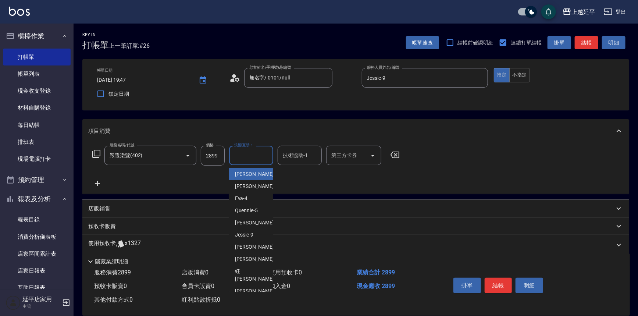
click at [295, 158] on div "技術協助-1 技術協助-1" at bounding box center [300, 155] width 44 height 19
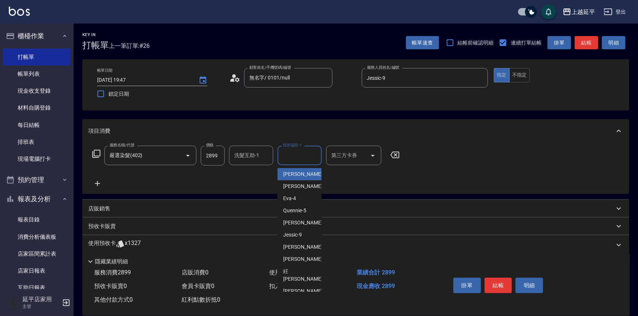
click at [243, 157] on input "洗髮互助-1" at bounding box center [250, 155] width 37 height 13
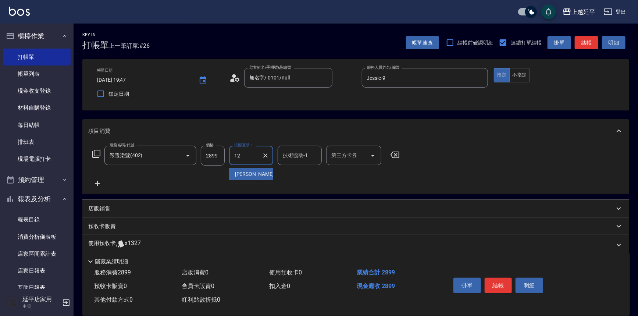
click at [247, 176] on span "Karen -12" at bounding box center [258, 174] width 46 height 8
type input "Karen-12"
click at [494, 284] on button "結帳" at bounding box center [499, 285] width 28 height 15
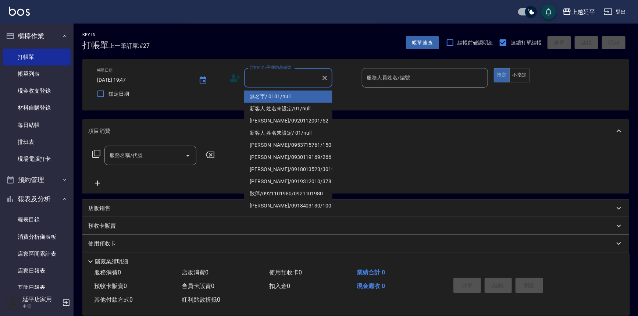
click at [292, 76] on input "顧客姓名/手機號碼/編號" at bounding box center [282, 77] width 71 height 13
type input "1"
click at [300, 97] on li "無名字/ 0101/null" at bounding box center [288, 96] width 88 height 12
type input "無名字/ 0101/null"
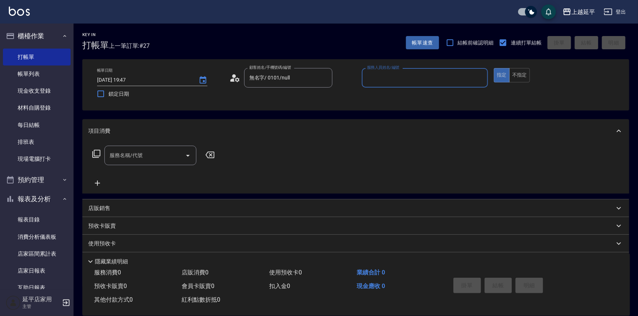
click at [392, 81] on input "服務人員姓名/編號" at bounding box center [425, 77] width 120 height 13
click at [392, 92] on div "Karen -12" at bounding box center [425, 96] width 126 height 12
type input "Karen-12"
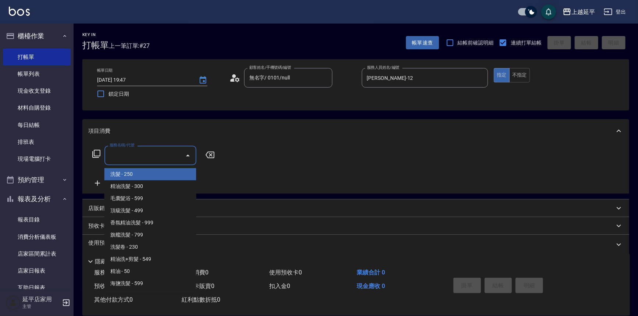
click at [169, 154] on input "服務名稱/代號" at bounding box center [145, 155] width 74 height 13
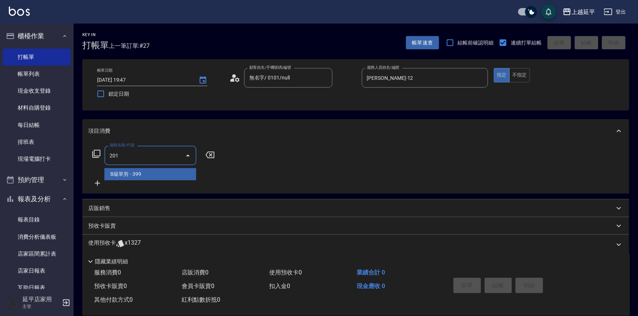
drag, startPoint x: 160, startPoint y: 176, endPoint x: 151, endPoint y: 174, distance: 9.0
click at [160, 176] on span "B級單剪 - 399" at bounding box center [150, 174] width 92 height 12
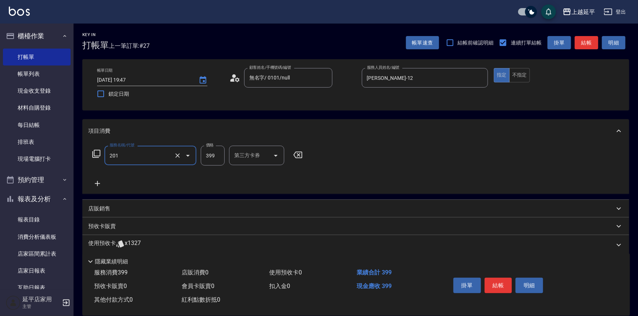
click at [220, 155] on input "399" at bounding box center [213, 156] width 24 height 20
type input "B級單剪(201)"
type input "499"
drag, startPoint x: 161, startPoint y: 171, endPoint x: 147, endPoint y: 175, distance: 15.1
click at [161, 171] on div "服務名稱/代號 B級單剪(201) 服務名稱/代號 價格 499 價格 第三方卡券 第三方卡券" at bounding box center [197, 167] width 219 height 42
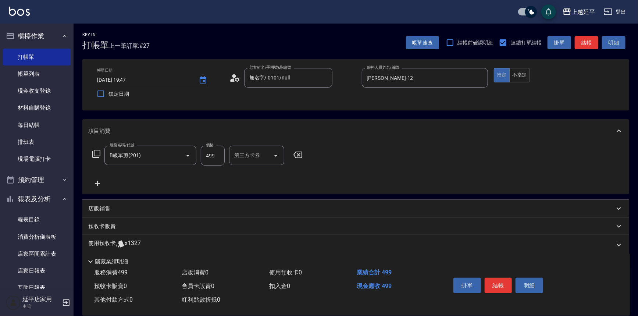
click at [97, 183] on icon at bounding box center [97, 183] width 5 height 5
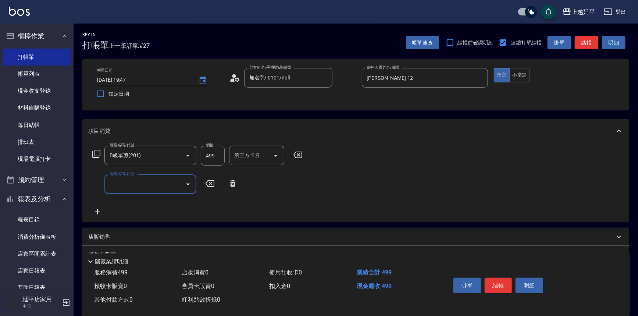
click at [133, 185] on input "服務名稱/代號" at bounding box center [145, 184] width 74 height 13
click at [138, 203] on span "B級單剪 - 399" at bounding box center [150, 203] width 92 height 12
click at [217, 187] on input "399" at bounding box center [213, 184] width 24 height 20
type input "B級單剪(201)"
type input "499"
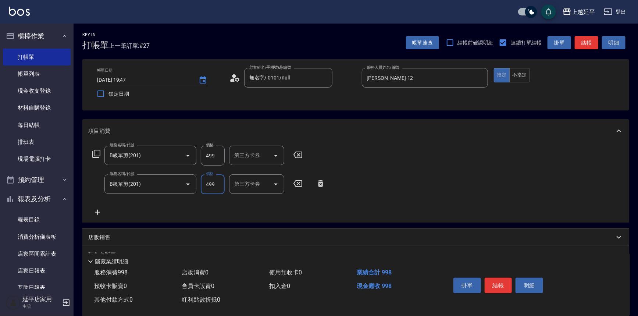
click at [100, 213] on icon at bounding box center [97, 212] width 18 height 9
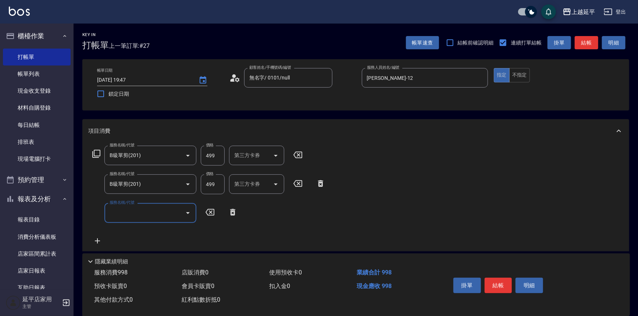
click at [132, 210] on input "服務名稱/代號" at bounding box center [145, 212] width 74 height 13
click at [145, 228] on span "B級單剪 - 399" at bounding box center [150, 231] width 92 height 12
click at [210, 211] on input "399" at bounding box center [213, 213] width 24 height 20
type input "B級單剪(201)"
click at [179, 154] on icon "Clear" at bounding box center [177, 155] width 4 height 4
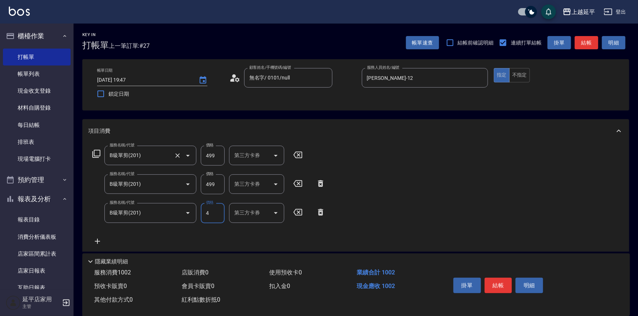
type input "4"
type input "B級單剪(201)"
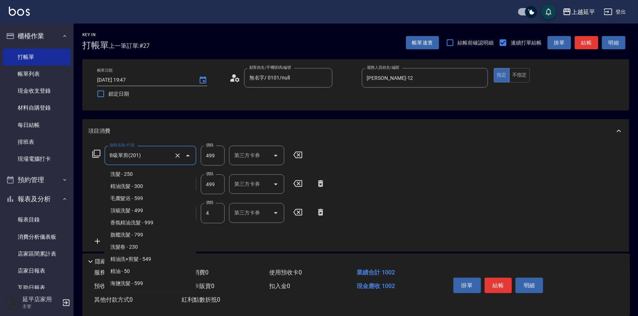
click at [162, 154] on input "B級單剪(201)" at bounding box center [140, 155] width 65 height 13
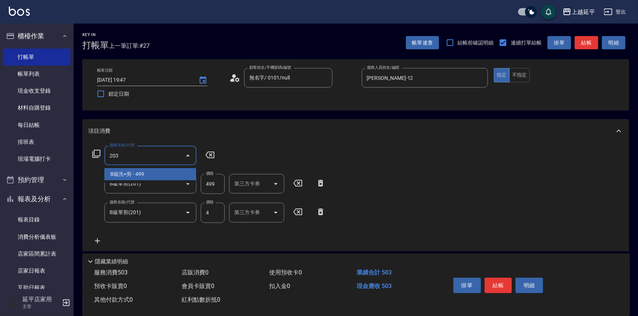
click at [165, 172] on span "B級洗+剪 - 499" at bounding box center [150, 174] width 92 height 12
click at [176, 185] on icon "Clear" at bounding box center [177, 183] width 7 height 7
type input "B級洗+剪(203)"
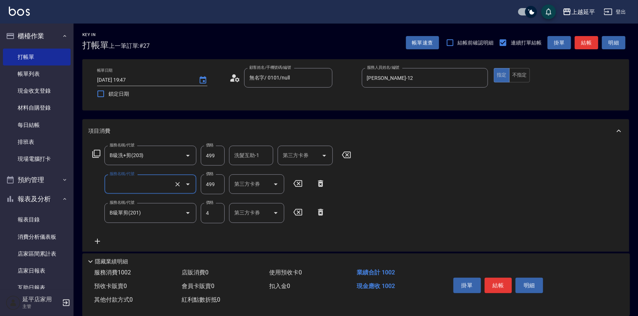
click at [154, 186] on input "服務名稱/代號" at bounding box center [140, 184] width 65 height 13
type input "0"
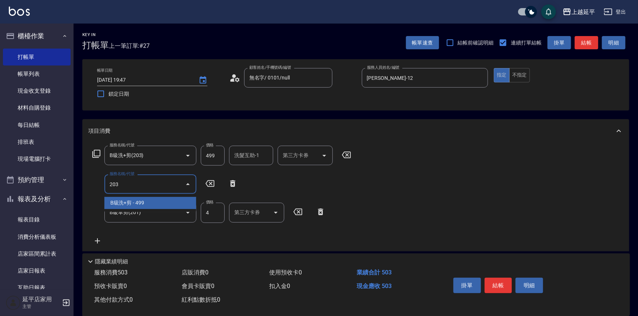
click at [160, 199] on span "B級洗+剪 - 499" at bounding box center [150, 203] width 92 height 12
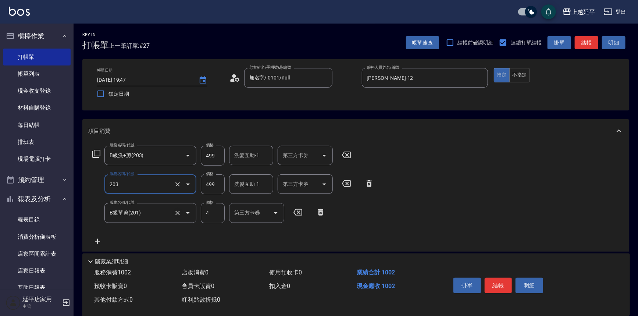
click at [179, 212] on icon "Clear" at bounding box center [177, 212] width 7 height 7
type input "B級洗+剪(203)"
click at [157, 213] on input "服務名稱/代號" at bounding box center [140, 212] width 65 height 13
type input "0"
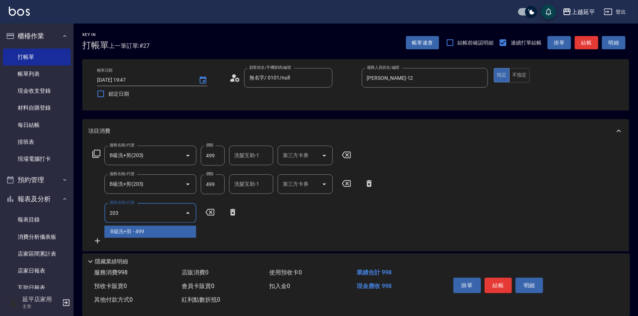
click at [165, 230] on span "B級洗+剪 - 499" at bounding box center [150, 231] width 92 height 12
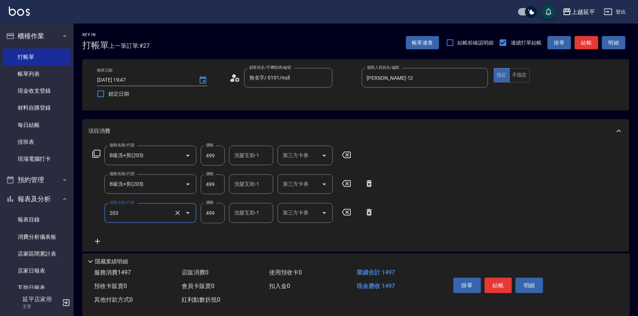
type input "B級洗+剪(203)"
click at [586, 43] on button "結帳" at bounding box center [587, 43] width 24 height 14
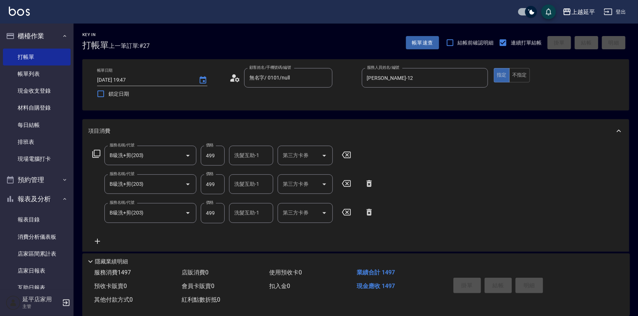
type input "2025/08/17 19:51"
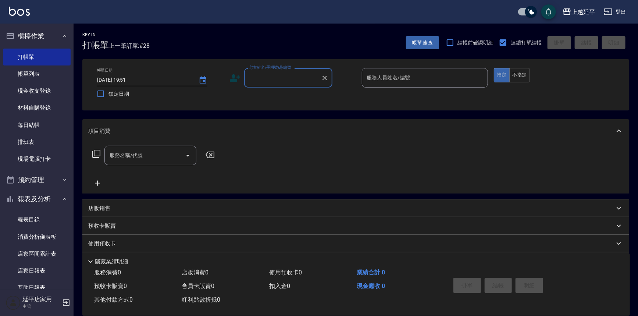
click at [284, 88] on div "帳單日期 2025/08/17 19:51 鎖定日期 顧客姓名/手機號碼/編號 顧客姓名/手機號碼/編號 服務人員姓名/編號 服務人員姓名/編號 指定 不指定" at bounding box center [355, 84] width 529 height 33
click at [290, 76] on input "顧客姓名/手機號碼/編號" at bounding box center [282, 77] width 71 height 13
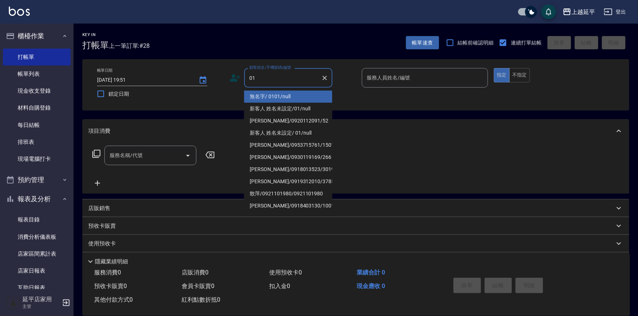
click at [295, 96] on li "無名字/ 0101/null" at bounding box center [288, 96] width 88 height 12
type input "無名字/ 0101/null"
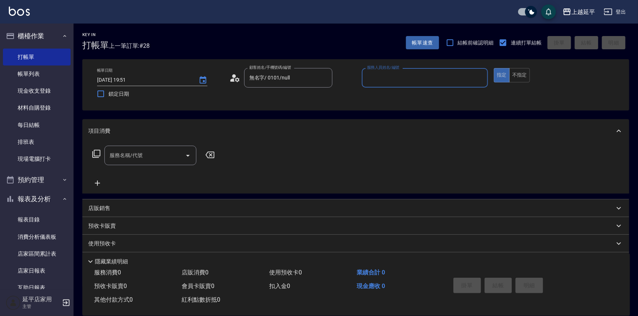
click at [389, 77] on input "服務人員姓名/編號" at bounding box center [425, 77] width 120 height 13
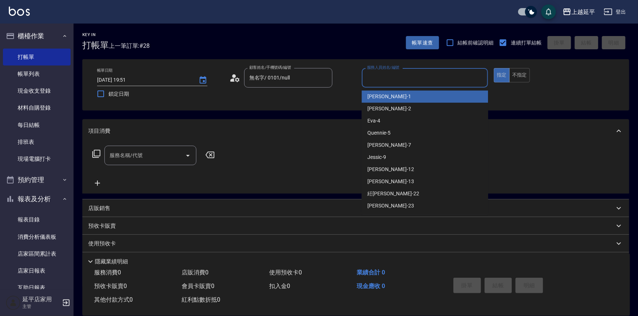
type input "4"
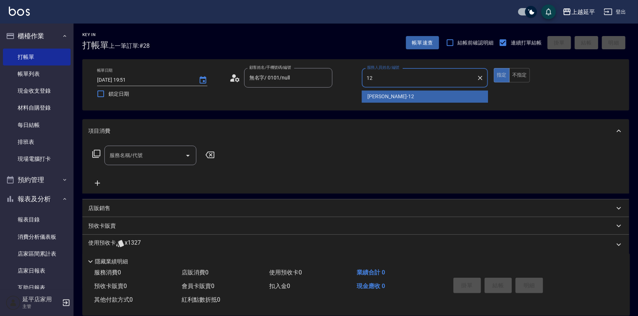
click at [387, 99] on span "Karen -12" at bounding box center [391, 97] width 46 height 8
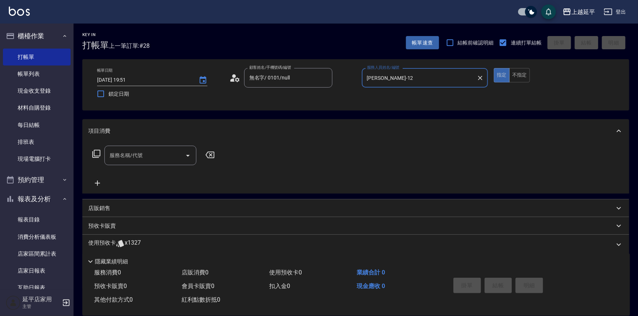
type input "Karen-12"
click at [165, 156] on input "服務名稱/代號" at bounding box center [145, 155] width 74 height 13
drag, startPoint x: 157, startPoint y: 170, endPoint x: 201, endPoint y: 167, distance: 44.3
click at [157, 170] on span "B級洗+剪 - 499" at bounding box center [150, 174] width 92 height 12
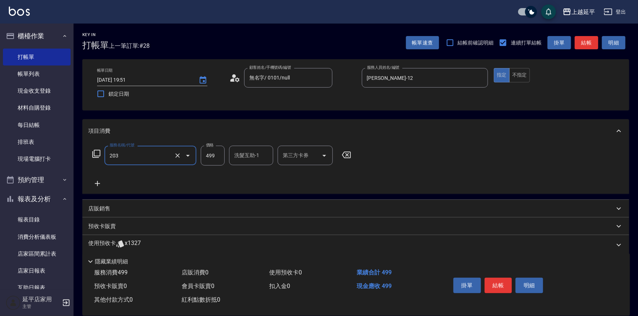
click at [223, 155] on input "499" at bounding box center [213, 156] width 24 height 20
type input "B級洗+剪(203)"
type input "599"
click at [103, 183] on icon at bounding box center [97, 183] width 18 height 9
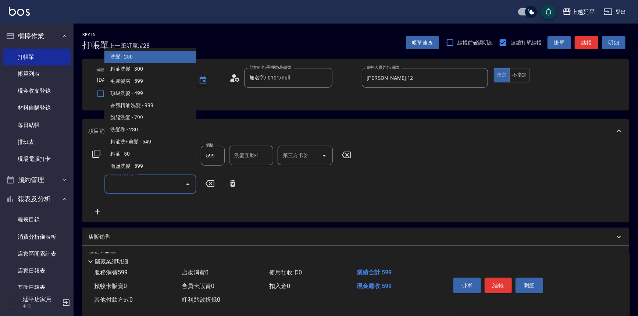
click at [140, 179] on input "服務名稱/代號" at bounding box center [145, 184] width 74 height 13
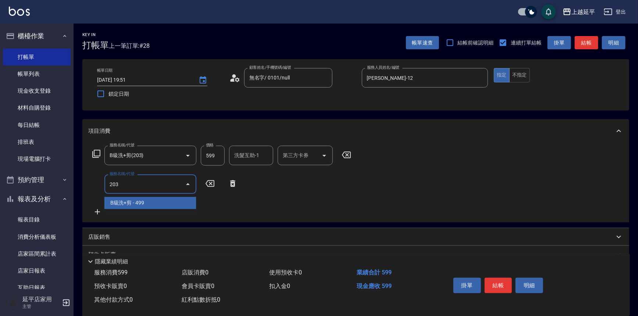
click at [156, 199] on span "B級洗+剪 - 499" at bounding box center [150, 203] width 92 height 12
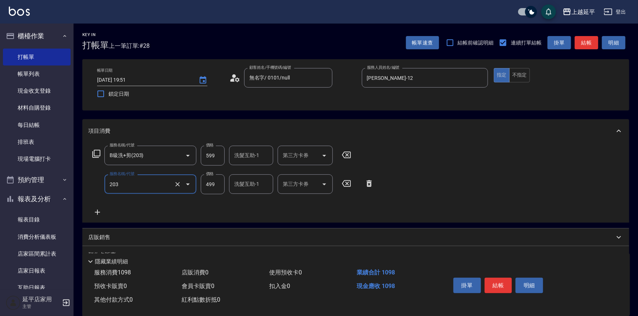
click at [253, 187] on div "洗髮互助-1 洗髮互助-1" at bounding box center [251, 183] width 44 height 19
type input "B級洗+剪(203)"
click at [253, 197] on div "李凱婷 -1" at bounding box center [251, 203] width 44 height 12
type input "李凱婷-1"
click at [584, 46] on button "結帳" at bounding box center [587, 43] width 24 height 14
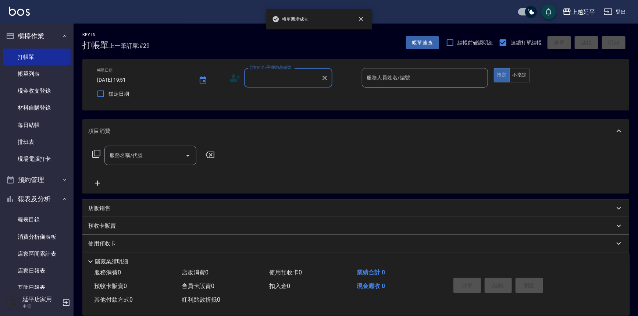
click at [313, 81] on input "顧客姓名/手機號碼/編號" at bounding box center [282, 77] width 71 height 13
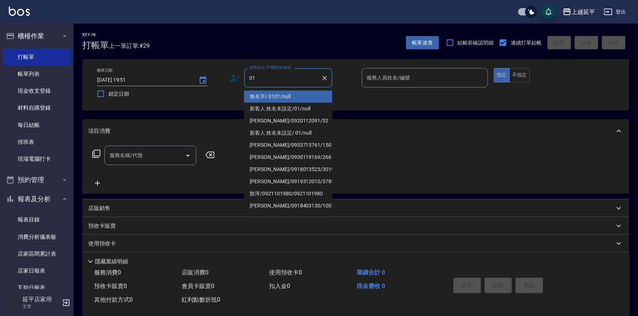
click at [282, 96] on li "無名字/ 0101/null" at bounding box center [288, 96] width 88 height 12
type input "無名字/ 0101/null"
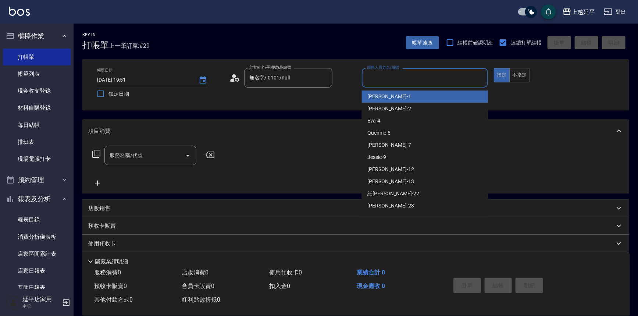
click at [393, 73] on input "服務人員姓名/編號" at bounding box center [425, 77] width 120 height 13
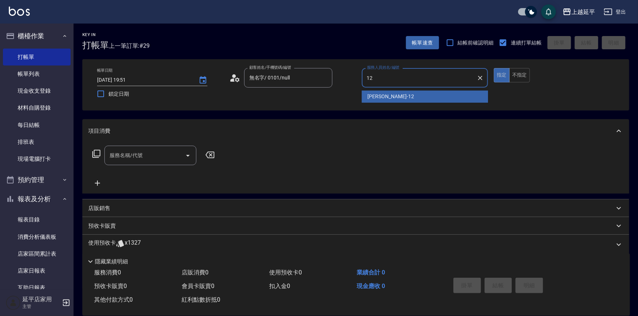
click at [392, 96] on div "Karen -12" at bounding box center [425, 96] width 126 height 12
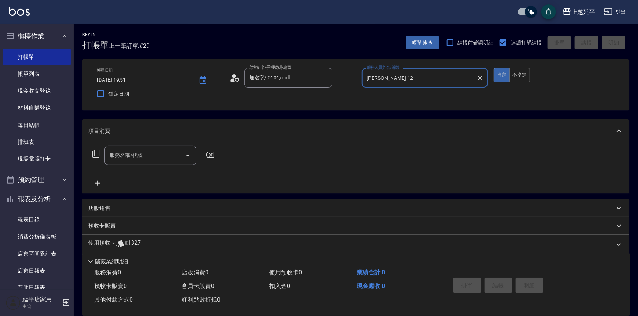
type input "Karen-12"
click at [150, 153] on input "服務名稱/代號" at bounding box center [145, 155] width 74 height 13
click at [149, 173] on span "B級洗+剪 - 499" at bounding box center [150, 174] width 92 height 12
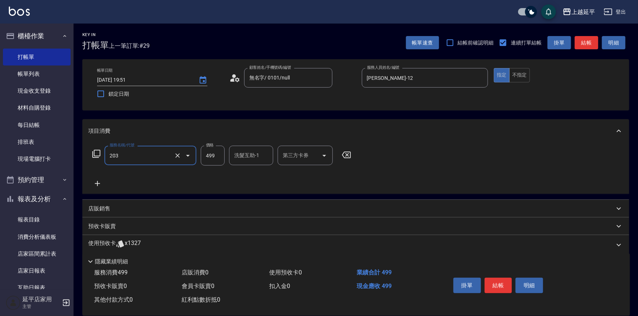
type input "B級洗+剪(203)"
click at [218, 159] on input "499" at bounding box center [213, 156] width 24 height 20
type input "599"
click at [95, 184] on icon at bounding box center [97, 183] width 18 height 9
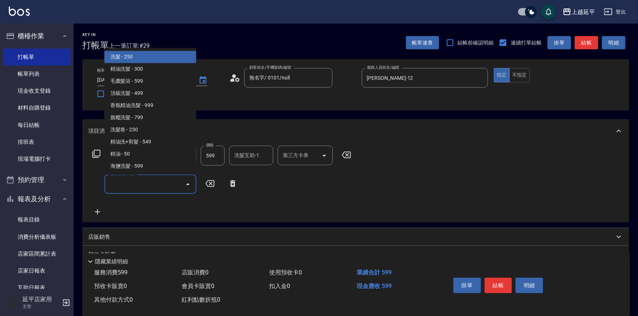
click at [135, 182] on input "服務名稱/代號" at bounding box center [145, 184] width 74 height 13
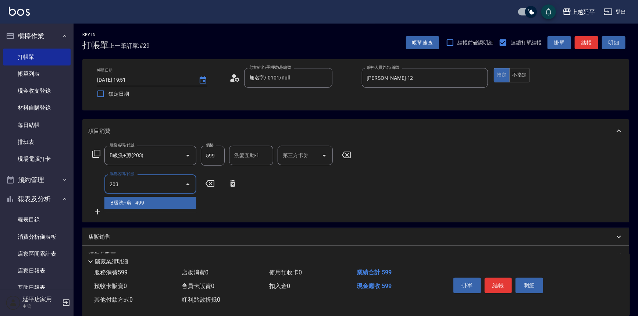
click at [147, 209] on ul "B級洗+剪 - 499" at bounding box center [150, 203] width 92 height 18
click at [153, 205] on span "B級洗+剪 - 499" at bounding box center [150, 203] width 92 height 12
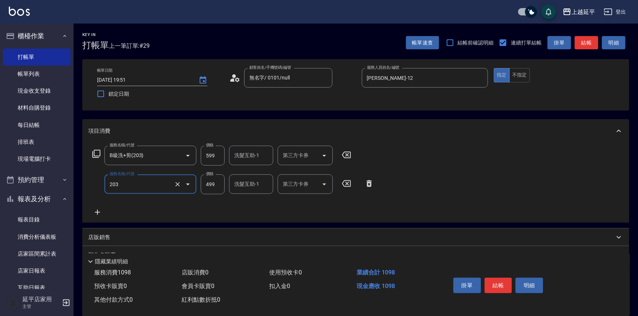
click at [259, 152] on input "洗髮互助-1" at bounding box center [250, 155] width 37 height 13
type input "B級洗+剪(203)"
click at [251, 169] on div "李凱婷 -1" at bounding box center [251, 174] width 44 height 12
type input "李凱婷-1"
click at [250, 183] on input "洗髮互助-1" at bounding box center [250, 184] width 37 height 13
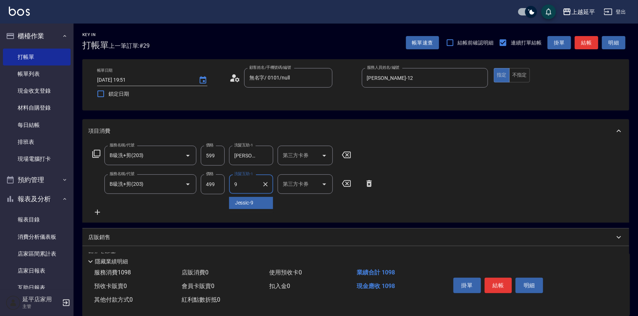
click at [250, 200] on span "Jessic -9" at bounding box center [244, 203] width 19 height 8
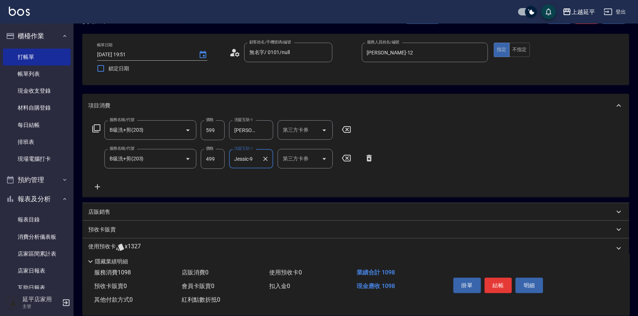
scroll to position [72, 0]
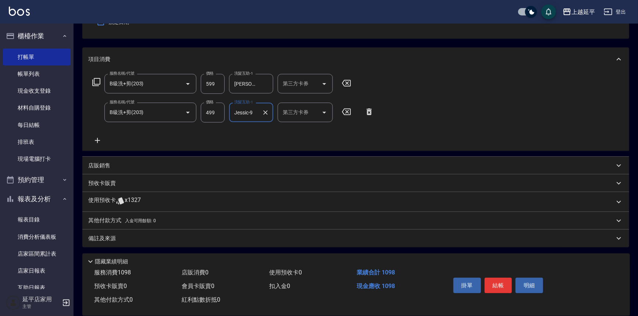
type input "Jessic-9"
click at [101, 139] on icon at bounding box center [97, 140] width 18 height 9
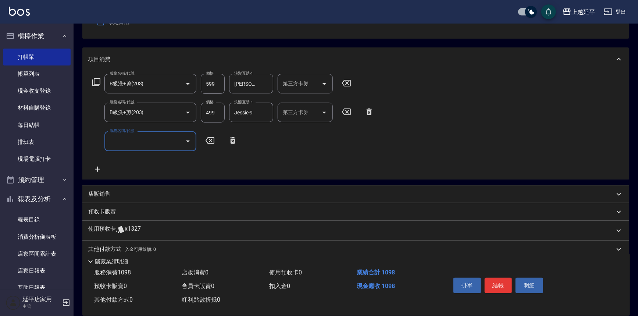
click at [136, 141] on input "服務名稱/代號" at bounding box center [145, 141] width 74 height 13
click at [146, 160] on span "精油洗髮 - 300" at bounding box center [150, 160] width 92 height 12
click at [219, 143] on input "300" at bounding box center [213, 141] width 24 height 20
type input "精油洗髮(102)"
type input "350"
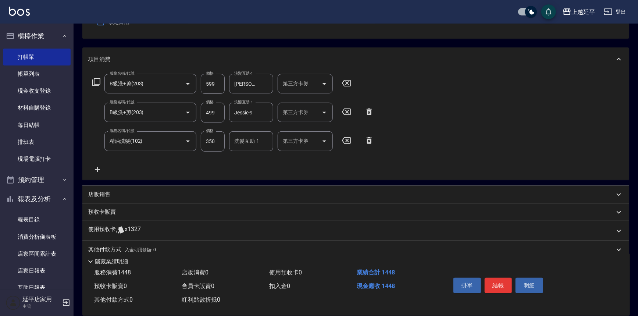
click at [196, 161] on div "服務名稱/代號 B級洗+剪(203) 服務名稱/代號 價格 599 價格 洗髮互助-1 李凱婷-1 洗髮互助-1 第三方卡券 第三方卡券 服務名稱/代號 B級…" at bounding box center [233, 124] width 290 height 100
click at [97, 169] on icon at bounding box center [97, 169] width 18 height 9
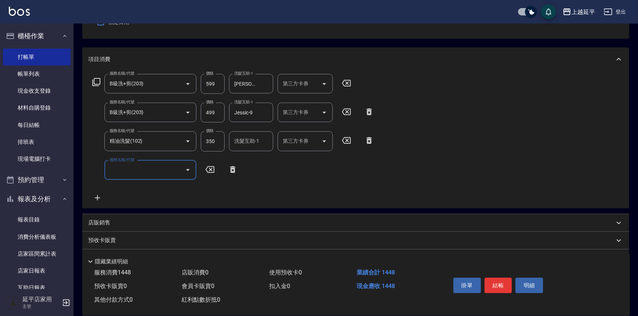
click at [133, 167] on input "服務名稱/代號" at bounding box center [145, 170] width 74 height 13
click at [140, 189] on span "精油洗髮 - 300" at bounding box center [150, 189] width 92 height 12
click at [217, 173] on input "300" at bounding box center [213, 170] width 24 height 20
type input "精油洗髮(102)"
type input "350"
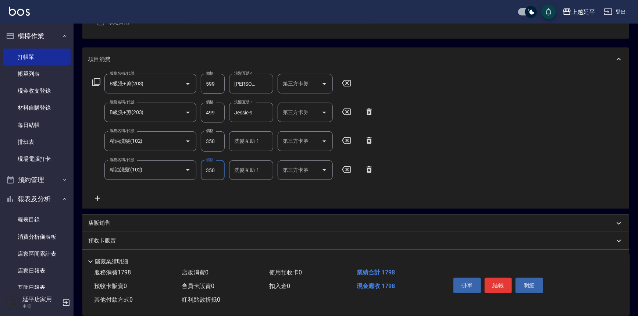
click at [248, 140] on div "洗髮互助-1 洗髮互助-1" at bounding box center [251, 140] width 44 height 19
click at [251, 154] on div "Eva -4" at bounding box center [251, 160] width 44 height 12
type input "Eva-4"
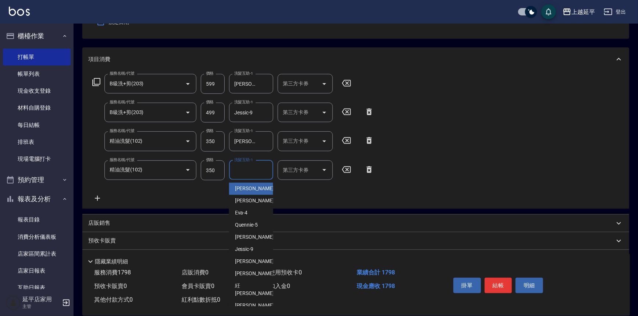
click at [250, 171] on input "洗髮互助-1" at bounding box center [250, 170] width 37 height 13
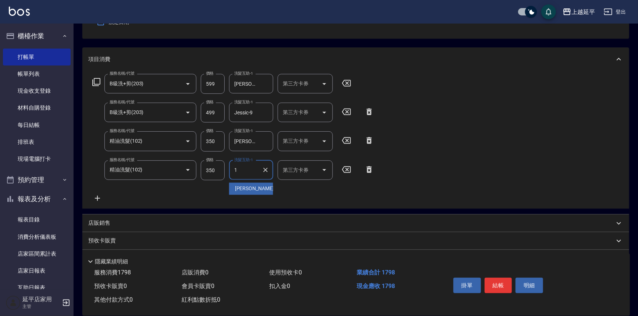
click at [247, 185] on span "李凱婷 -1" at bounding box center [256, 189] width 43 height 8
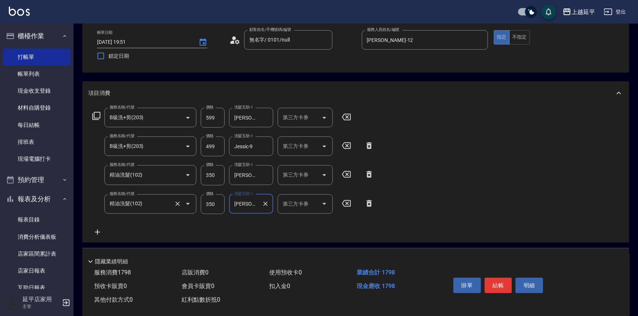
scroll to position [67, 0]
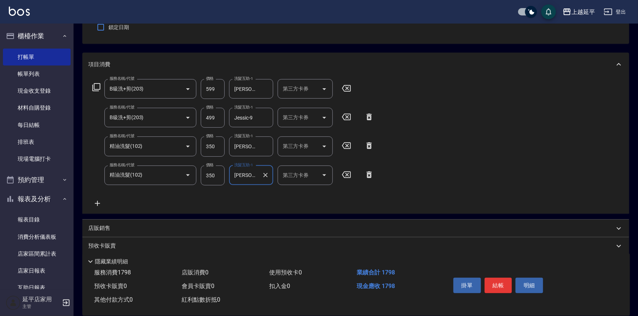
type input "李凱婷-1"
click at [107, 203] on div "服務名稱/代號 B級洗+剪(203) 服務名稱/代號 價格 599 價格 洗髮互助-1 李凱婷-1 洗髮互助-1 第三方卡券 第三方卡券 服務名稱/代號 B級…" at bounding box center [233, 143] width 290 height 129
click at [100, 202] on icon at bounding box center [97, 203] width 18 height 9
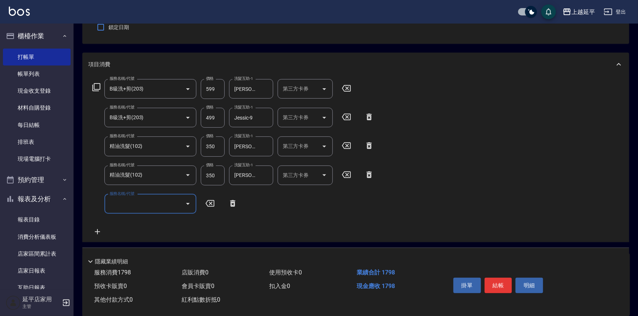
drag, startPoint x: 100, startPoint y: 202, endPoint x: 132, endPoint y: 205, distance: 32.1
click at [138, 200] on input "服務名稱/代號" at bounding box center [145, 203] width 74 height 13
click at [160, 221] on span "精油洗髮 - 300" at bounding box center [150, 223] width 92 height 12
type input "精油洗髮(102)"
click at [253, 206] on input "洗髮互助-1" at bounding box center [250, 203] width 37 height 13
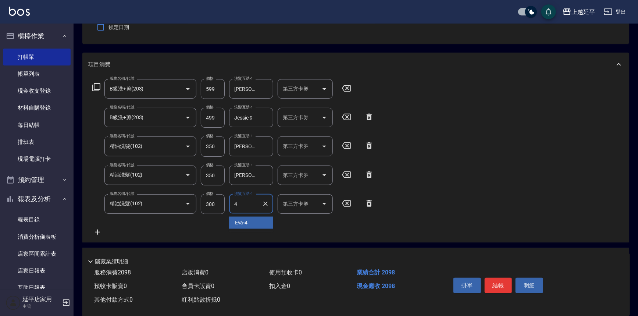
click at [250, 220] on div "Eva -4" at bounding box center [251, 223] width 44 height 12
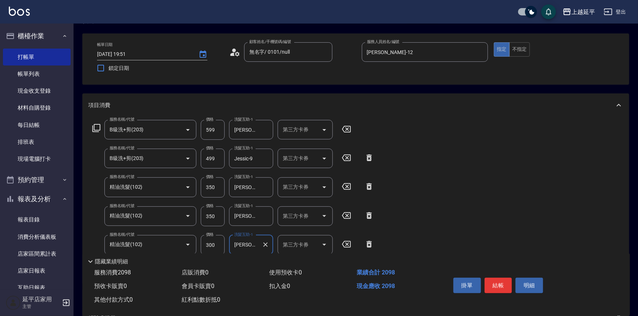
scroll to position [0, 0]
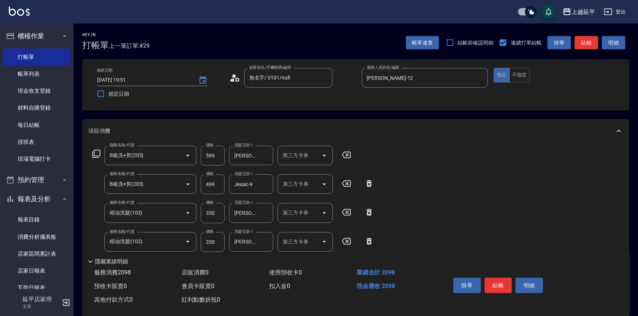
type input "Eva-4"
click at [580, 44] on button "結帳" at bounding box center [587, 43] width 24 height 14
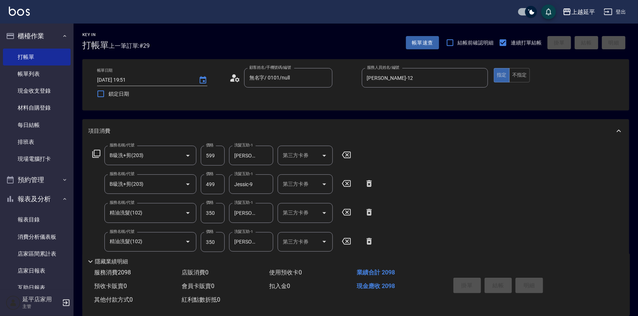
type input "2025/08/17 19:52"
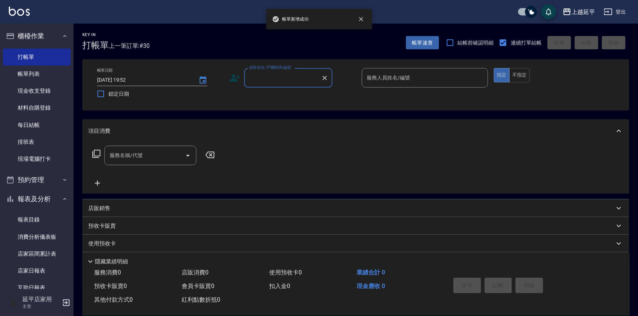
click at [268, 72] on input "顧客姓名/手機號碼/編號" at bounding box center [282, 77] width 71 height 13
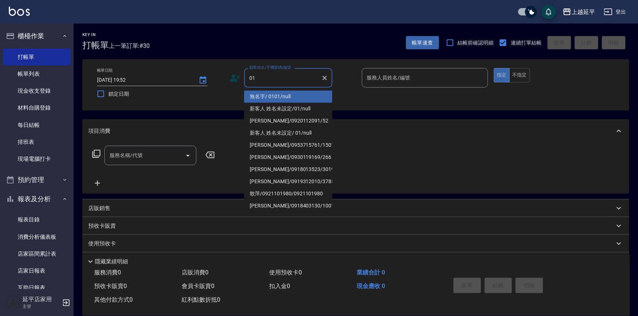
click at [295, 93] on li "無名字/ 0101/null" at bounding box center [288, 96] width 88 height 12
type input "無名字/ 0101/null"
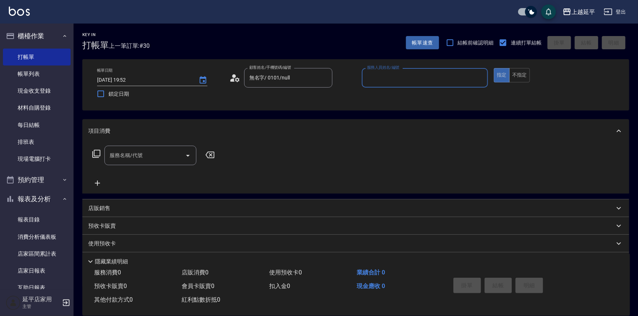
click at [385, 80] on input "服務人員姓名/編號" at bounding box center [425, 77] width 120 height 13
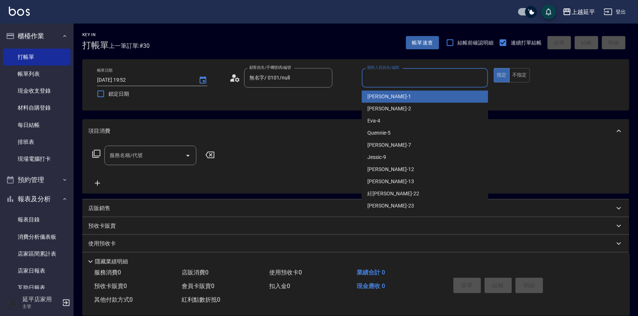
type input "4"
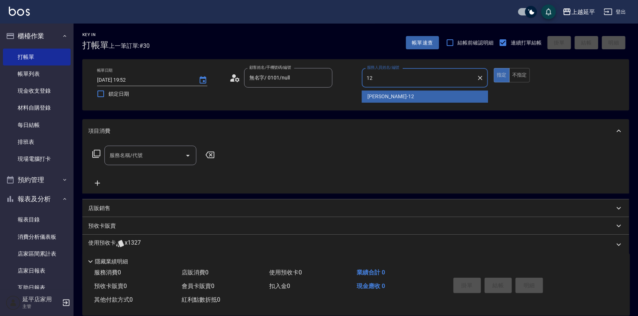
click at [394, 96] on div "Karen -12" at bounding box center [425, 96] width 126 height 12
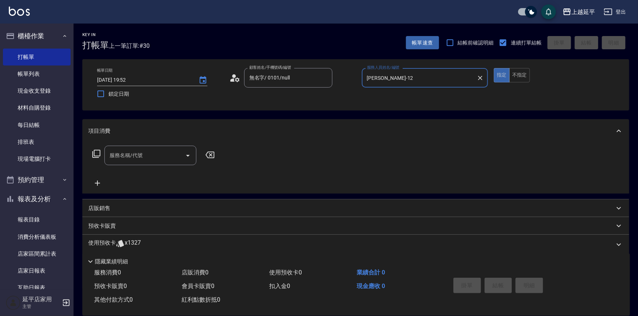
type input "Karen-12"
click at [166, 156] on input "服務名稱/代號" at bounding box center [145, 155] width 74 height 13
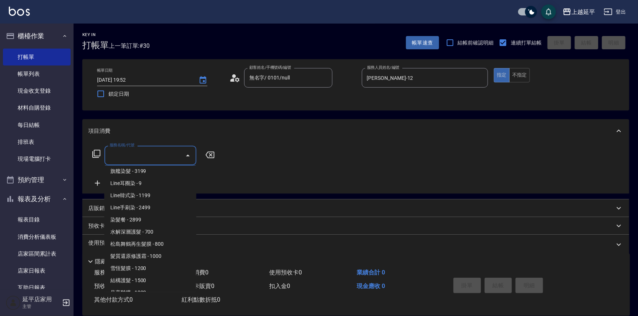
scroll to position [768, 0]
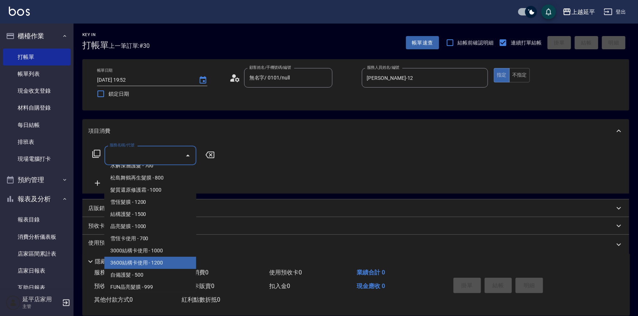
click at [166, 258] on span "3600結構卡使用 - 1200" at bounding box center [150, 263] width 92 height 12
type input "3600結構卡使用(509)"
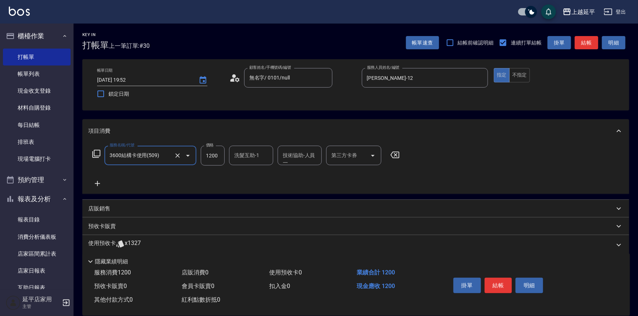
click at [374, 158] on icon "Open" at bounding box center [372, 155] width 9 height 9
click at [355, 173] on span "舊有卡券" at bounding box center [353, 174] width 55 height 12
type input "舊有卡券"
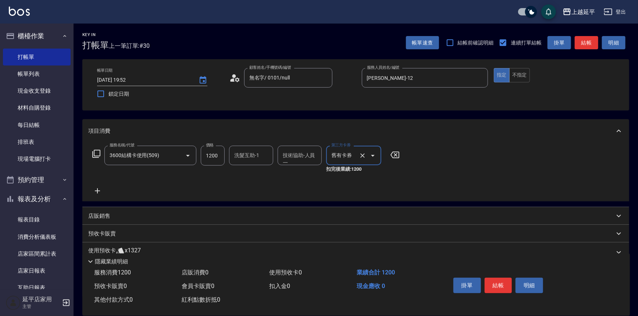
click at [239, 144] on div "服務名稱/代號 3600結構卡使用(509) 服務名稱/代號 價格 1200 價格 洗髮互助-1 洗髮互助-1 技術協助-人員一 技術協助-人員一 第三方卡券…" at bounding box center [355, 172] width 547 height 58
click at [244, 149] on input "洗髮互助-1" at bounding box center [250, 155] width 37 height 13
click at [247, 178] on div "許沁瑜 -7" at bounding box center [251, 174] width 44 height 12
type input "許沁瑜-7"
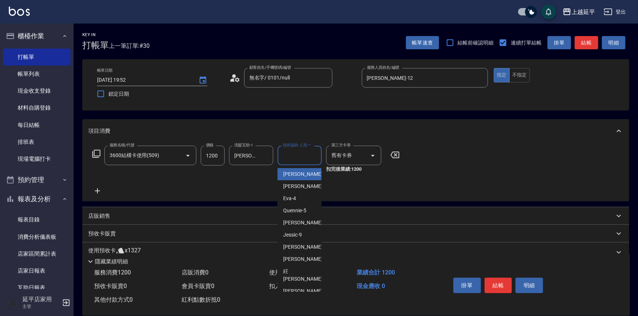
click at [300, 158] on div "技術協助-人員一 技術協助-人員一" at bounding box center [300, 155] width 44 height 19
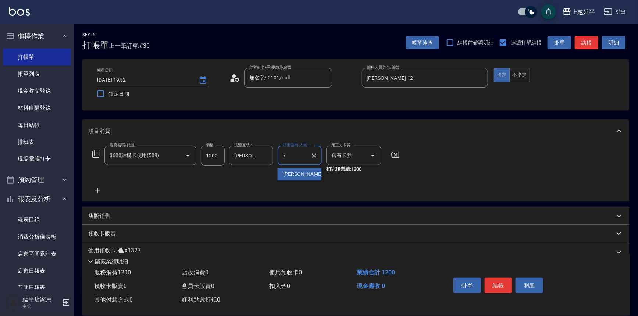
click at [301, 175] on span "許沁瑜 -7" at bounding box center [304, 174] width 43 height 8
type input "許沁瑜-7"
click at [593, 43] on button "結帳" at bounding box center [587, 43] width 24 height 14
click at [593, 43] on div "帳單速查 結帳前確認明細 連續打單結帳 掛單 結帳 明細" at bounding box center [517, 42] width 223 height 15
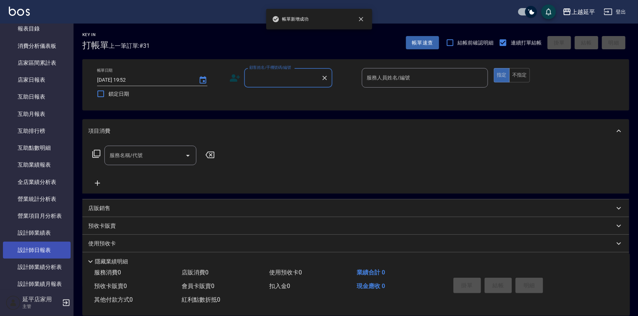
scroll to position [200, 0]
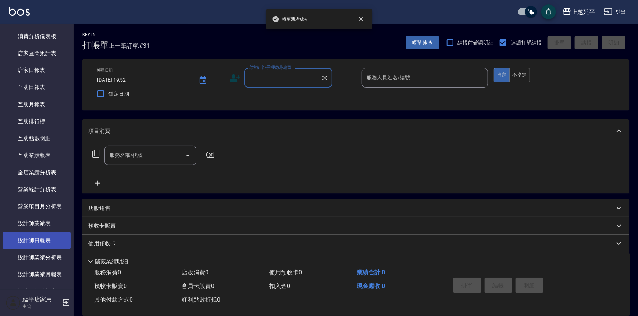
click at [39, 236] on link "設計師日報表" at bounding box center [37, 240] width 68 height 17
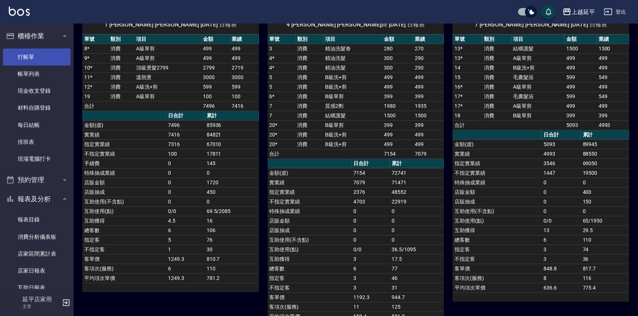
click at [33, 54] on link "打帳單" at bounding box center [37, 57] width 68 height 17
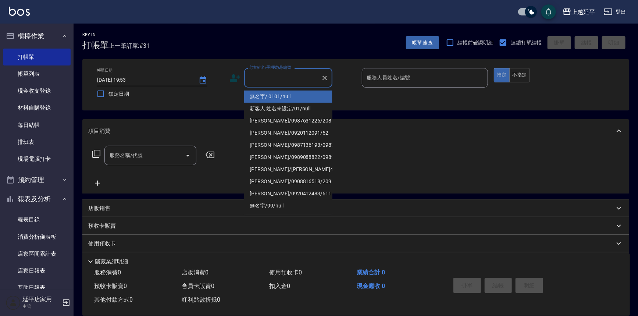
click at [279, 78] on input "顧客姓名/手機號碼/編號" at bounding box center [282, 77] width 71 height 13
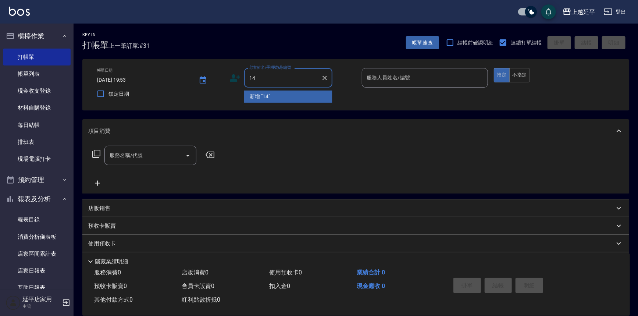
click at [290, 97] on li "新增 "14"" at bounding box center [288, 96] width 88 height 12
type input "14"
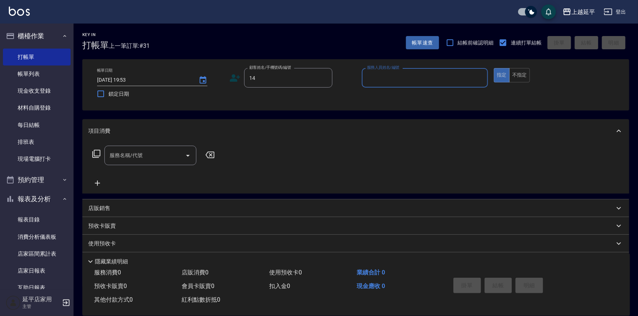
drag, startPoint x: 373, startPoint y: 78, endPoint x: 386, endPoint y: 83, distance: 14.1
click at [374, 79] on input "服務人員姓名/編號" at bounding box center [425, 77] width 120 height 13
type input "4"
drag, startPoint x: 381, startPoint y: 94, endPoint x: 375, endPoint y: 95, distance: 6.3
click at [378, 93] on span "Karen -12" at bounding box center [391, 97] width 46 height 8
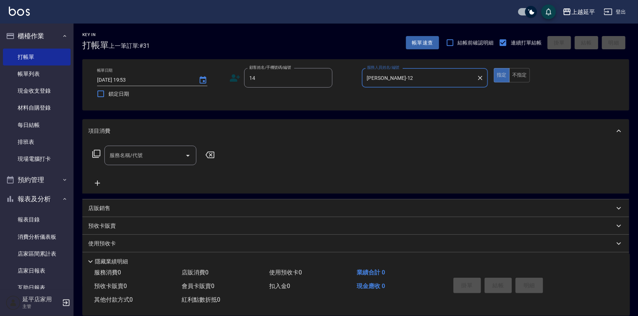
type input "Karen-12"
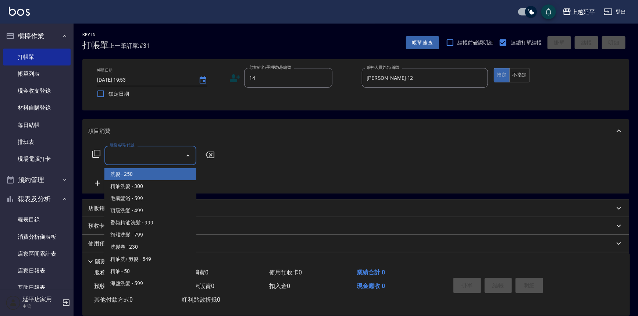
click at [154, 151] on input "服務名稱/代號" at bounding box center [145, 155] width 74 height 13
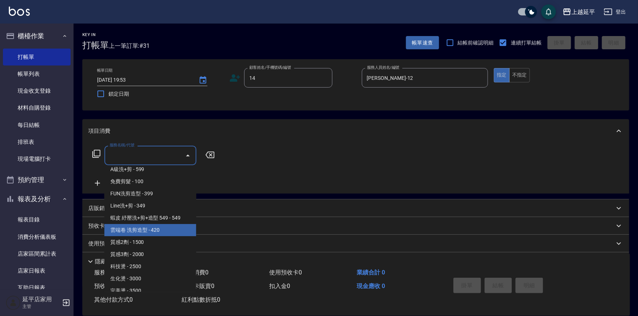
scroll to position [301, 0]
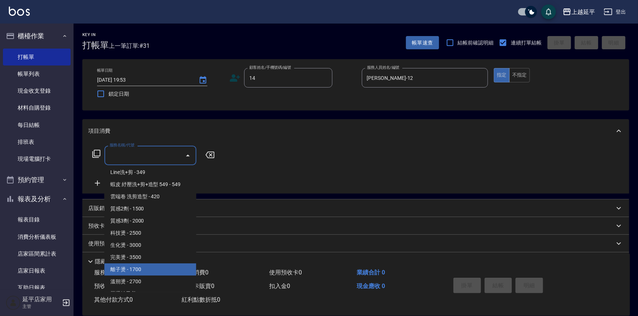
click at [151, 264] on span "離子燙 - 1700" at bounding box center [150, 269] width 92 height 12
type input "離子燙(306)"
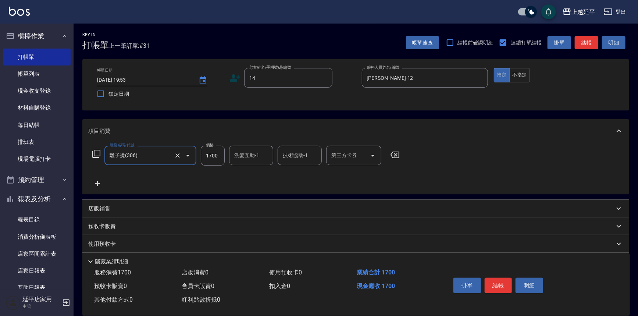
click at [213, 158] on input "1700" at bounding box center [213, 156] width 24 height 20
type input "500"
click at [98, 186] on icon at bounding box center [97, 183] width 18 height 9
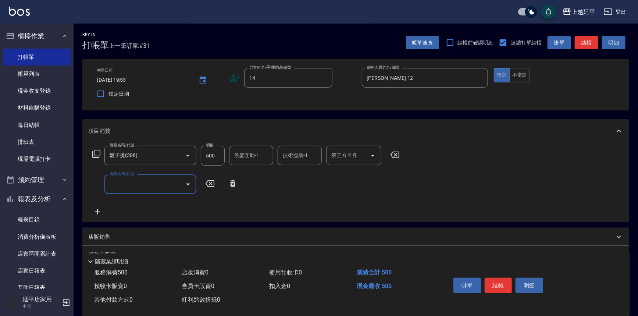
click at [131, 182] on input "服務名稱/代號" at bounding box center [145, 184] width 74 height 13
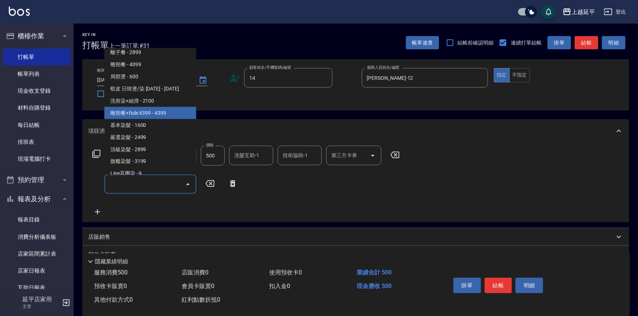
scroll to position [635, 0]
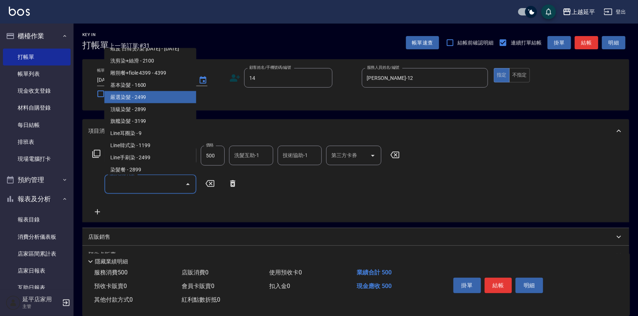
click at [158, 98] on span "嚴選染髮 - 2499" at bounding box center [150, 97] width 92 height 12
type input "嚴選染髮(402)"
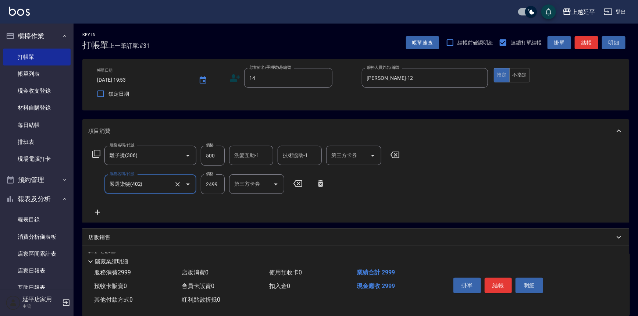
click at [218, 180] on input "2499" at bounding box center [213, 184] width 24 height 20
type input "2899"
click at [438, 180] on div "服務名稱/代號 離子燙(306) 服務名稱/代號 價格 500 價格 洗髮互助-1 洗髮互助-1 技術協助-1 技術協助-1 第三方卡券 第三方卡券 服務名稱…" at bounding box center [355, 183] width 547 height 80
click at [589, 37] on button "結帳" at bounding box center [587, 43] width 24 height 14
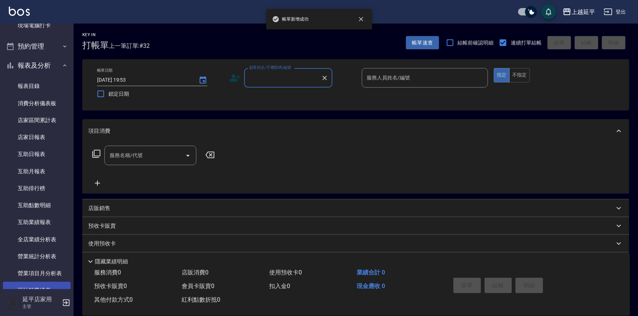
scroll to position [234, 0]
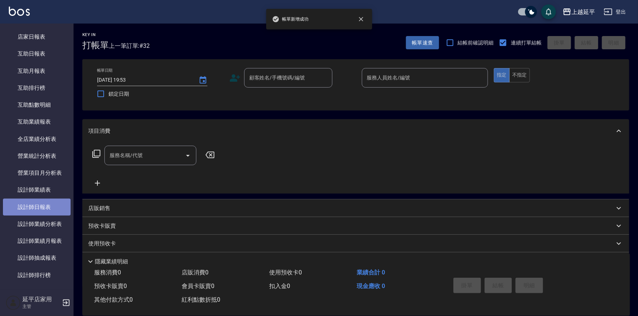
click at [50, 202] on link "設計師日報表" at bounding box center [37, 207] width 68 height 17
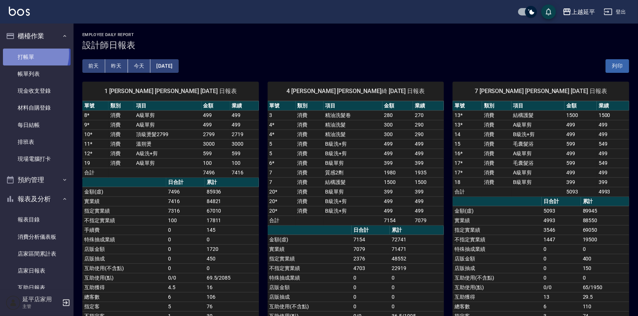
click at [25, 54] on link "打帳單" at bounding box center [37, 57] width 68 height 17
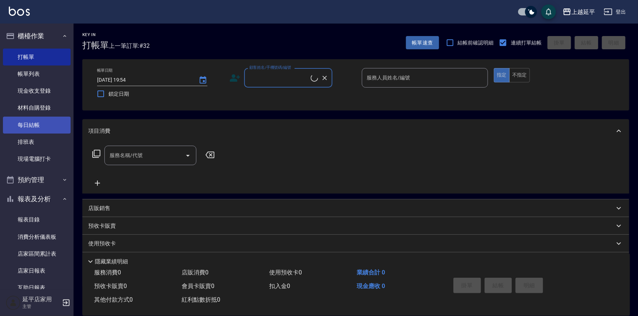
click at [38, 126] on link "每日結帳" at bounding box center [37, 125] width 68 height 17
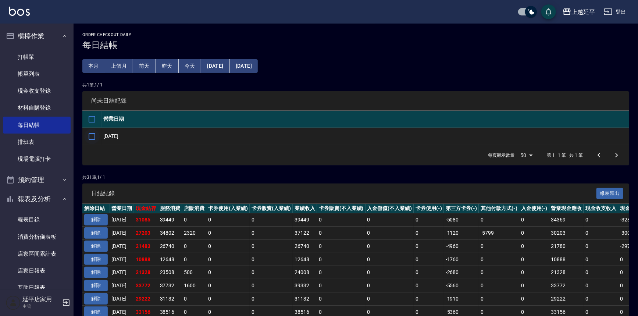
click at [94, 135] on input "checkbox" at bounding box center [91, 136] width 15 height 15
checkbox input "true"
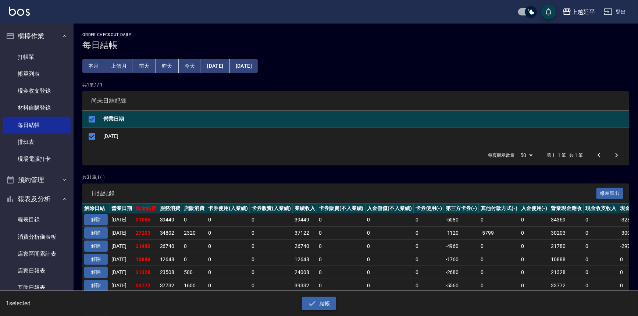
click at [322, 302] on button "結帳" at bounding box center [319, 304] width 34 height 14
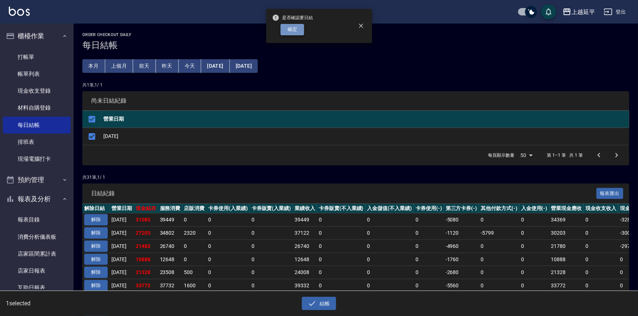
click at [292, 33] on button "確定" at bounding box center [292, 29] width 24 height 11
checkbox input "false"
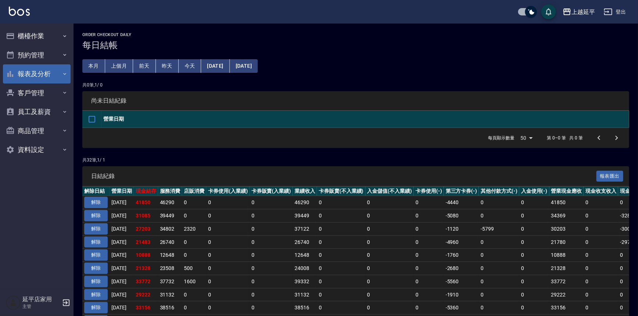
click at [35, 71] on button "報表及分析" at bounding box center [37, 73] width 68 height 19
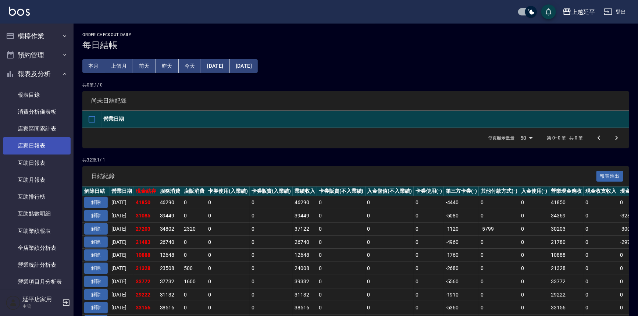
click at [37, 146] on link "店家日報表" at bounding box center [37, 145] width 68 height 17
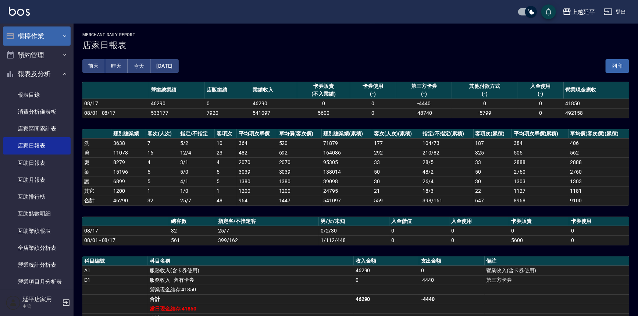
click at [31, 32] on button "櫃檯作業" at bounding box center [37, 35] width 68 height 19
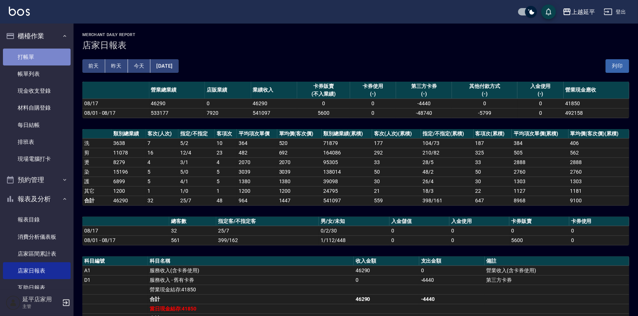
click at [49, 54] on link "打帳單" at bounding box center [37, 57] width 68 height 17
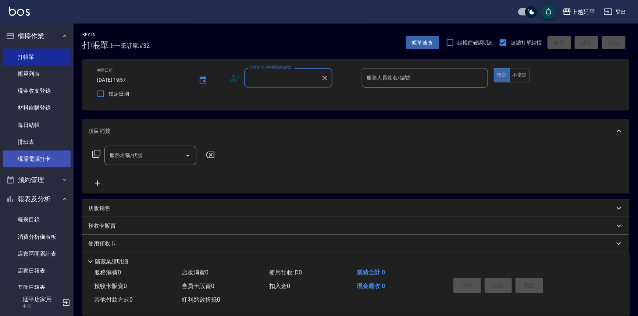
click at [33, 156] on link "現場電腦打卡" at bounding box center [37, 158] width 68 height 17
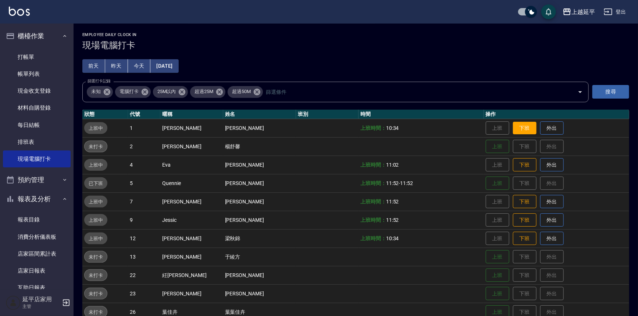
click at [518, 124] on button "下班" at bounding box center [525, 128] width 24 height 13
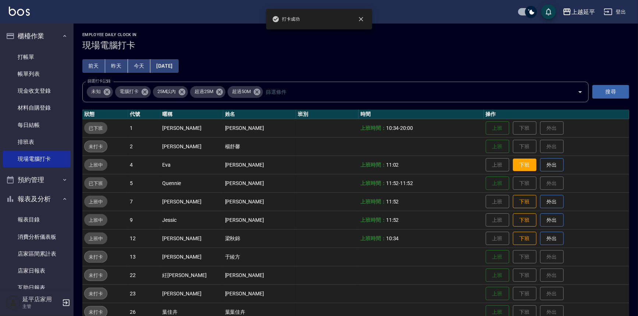
click at [515, 160] on button "下班" at bounding box center [525, 164] width 24 height 13
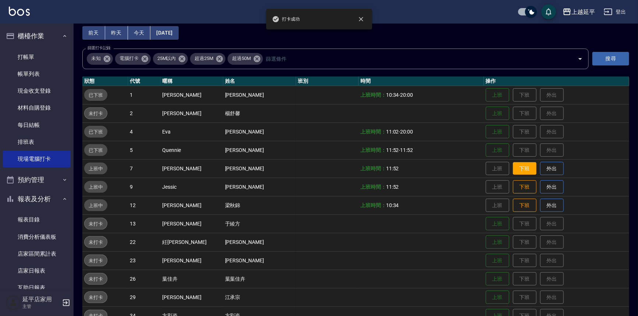
click at [519, 169] on button "下班" at bounding box center [525, 168] width 24 height 13
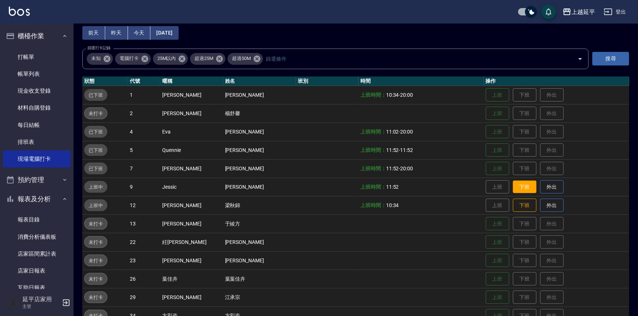
click at [515, 183] on button "下班" at bounding box center [525, 186] width 24 height 13
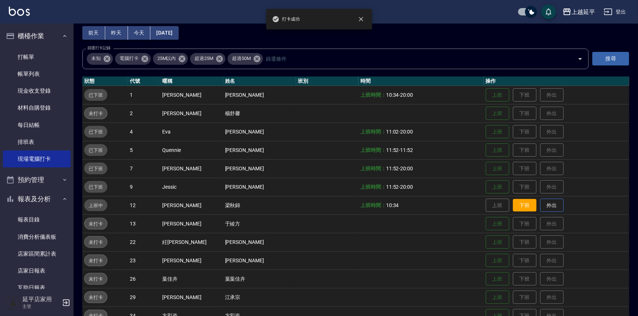
click at [518, 205] on button "下班" at bounding box center [525, 205] width 24 height 13
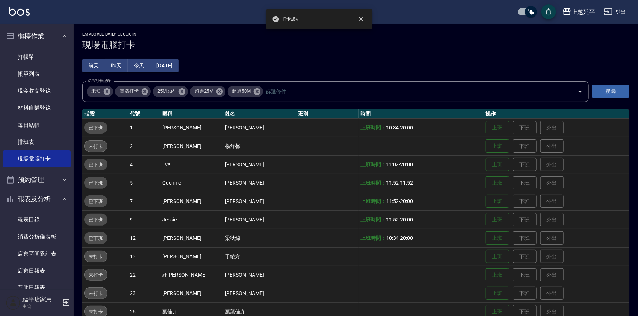
scroll to position [0, 0]
